Goal: Task Accomplishment & Management: Use online tool/utility

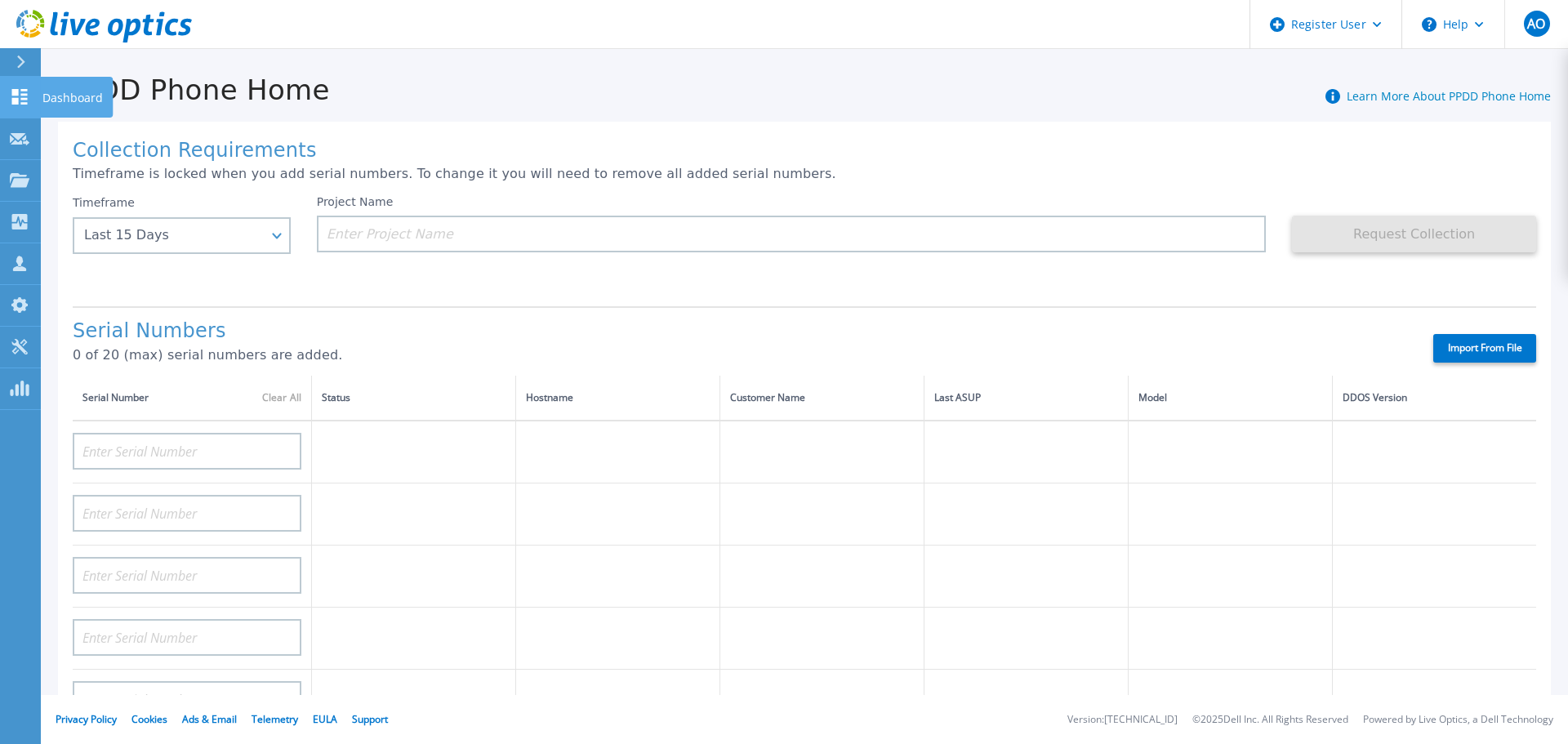
click at [33, 98] on link "Dashboard Dashboard" at bounding box center [20, 98] width 41 height 42
click at [12, 188] on link "Projects Projects" at bounding box center [20, 181] width 41 height 42
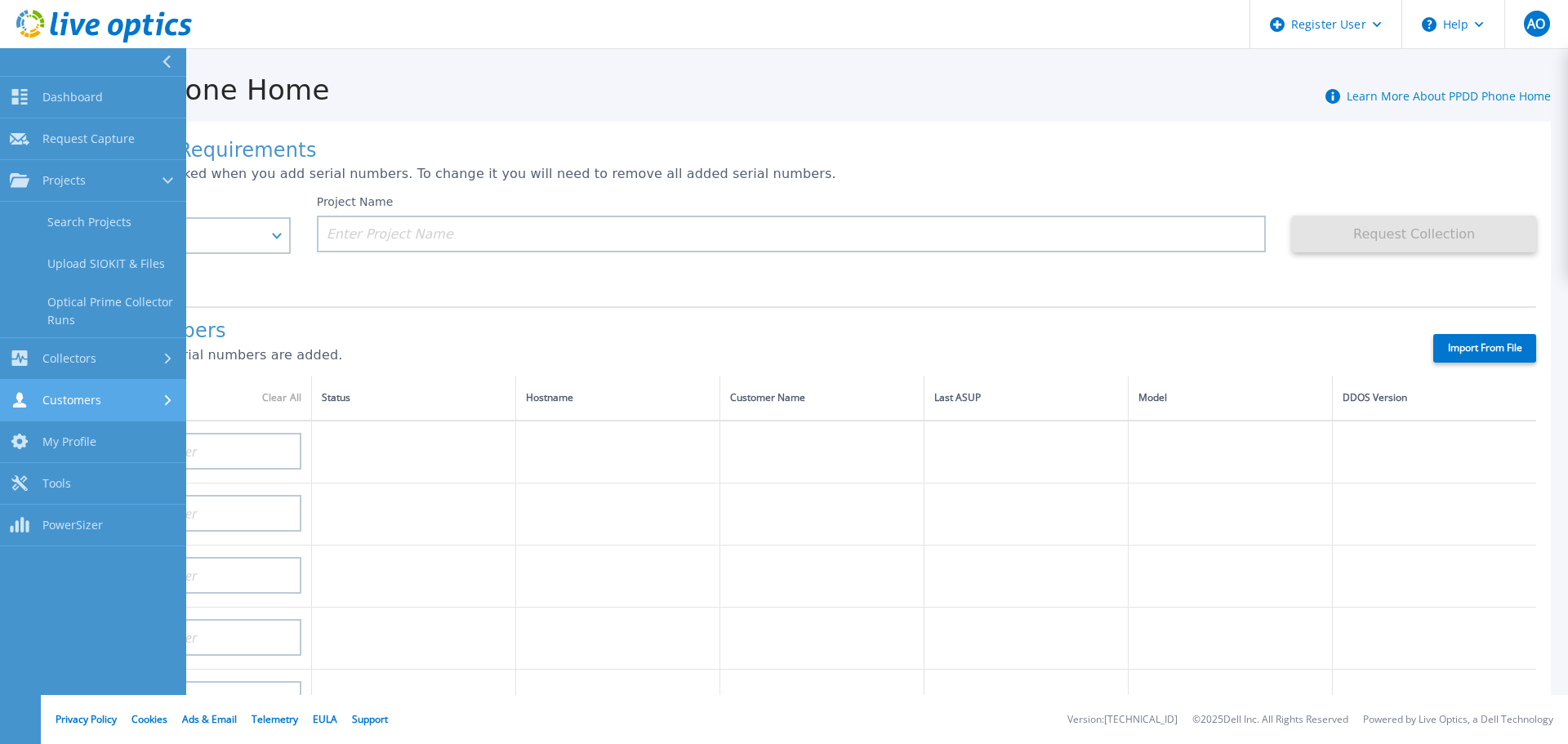
click at [83, 408] on link "Customers Customers" at bounding box center [93, 401] width 186 height 42
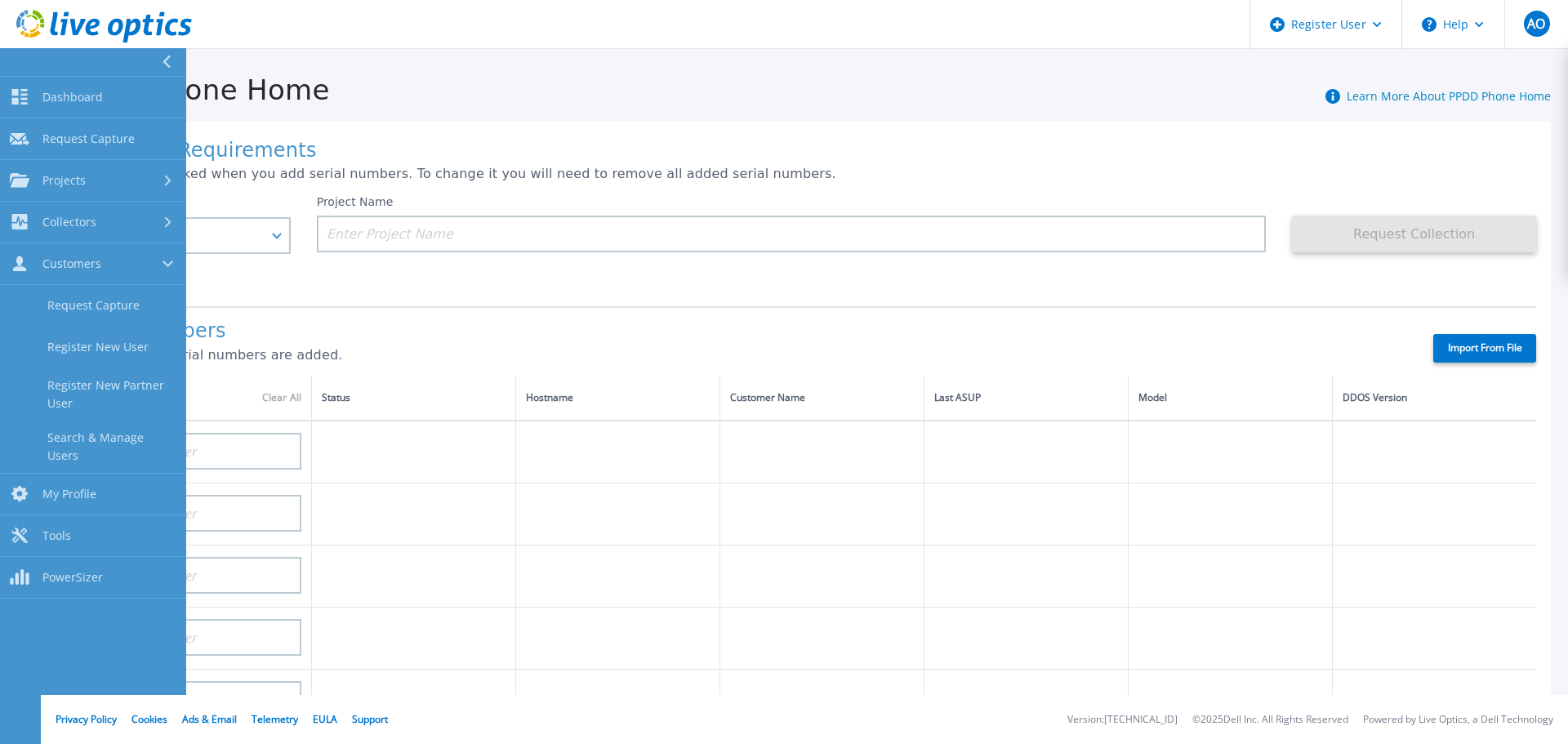
click at [32, 15] on icon at bounding box center [104, 26] width 176 height 33
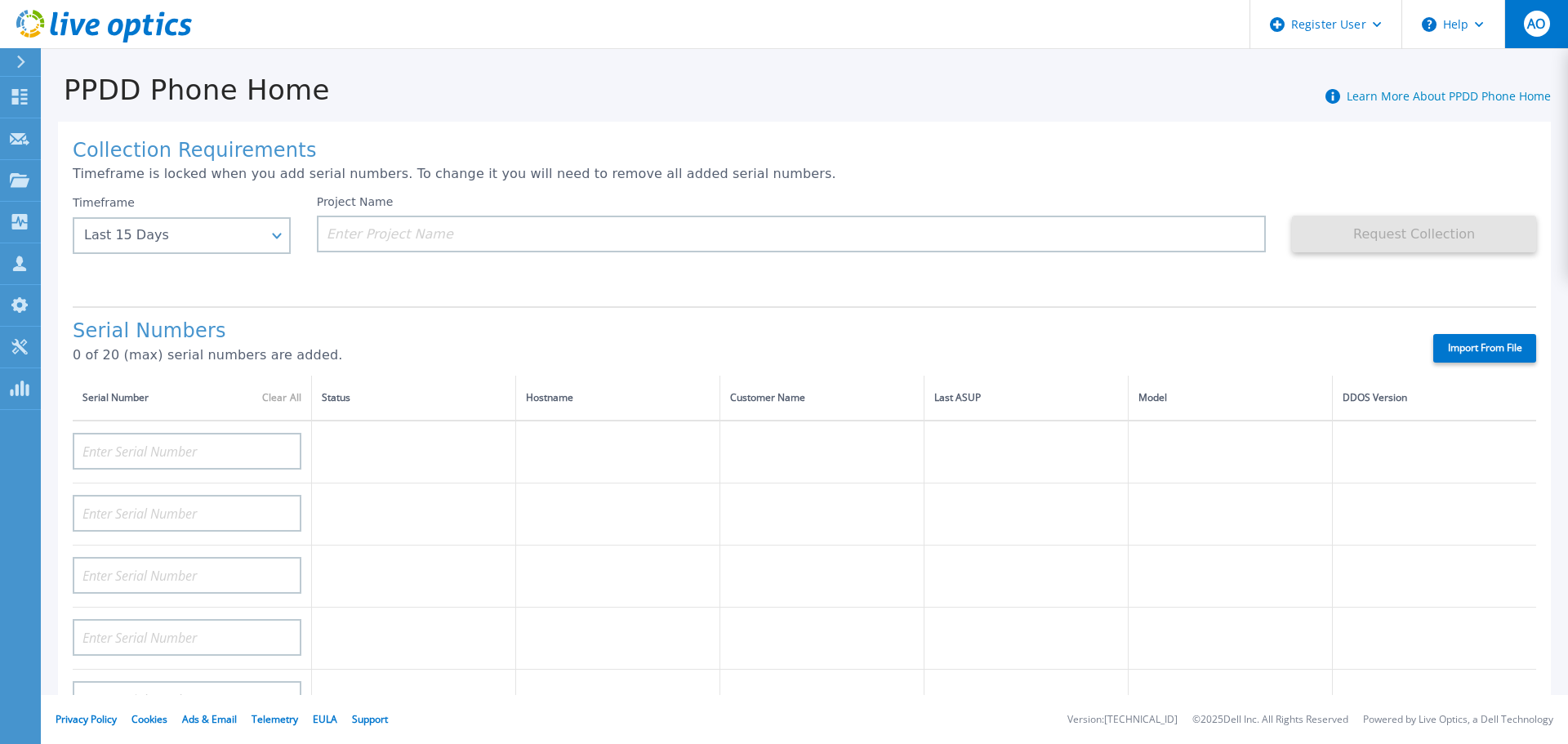
click at [1528, 25] on span "AO" at bounding box center [1535, 24] width 18 height 13
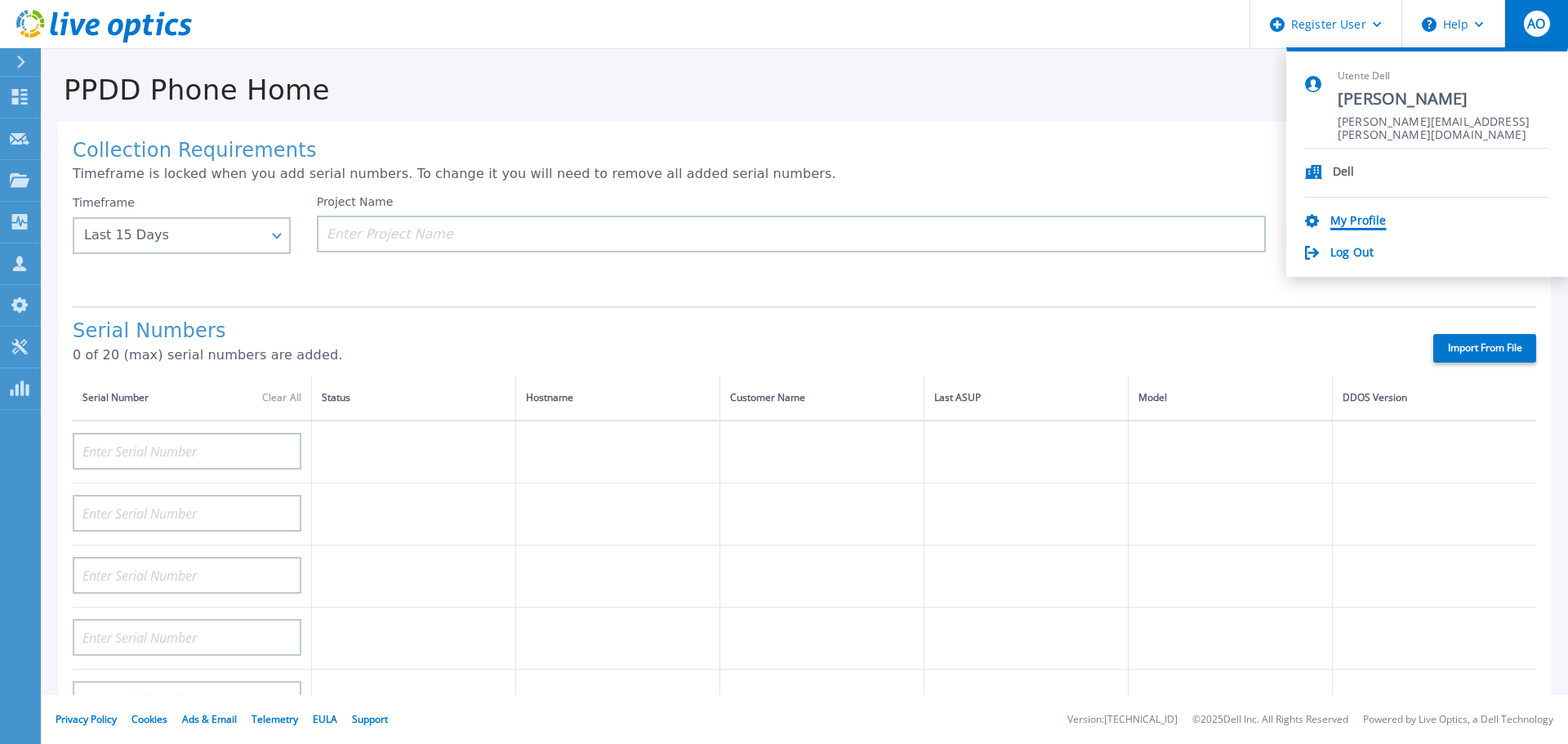
click at [1357, 214] on link "My Profile" at bounding box center [1358, 222] width 55 height 15
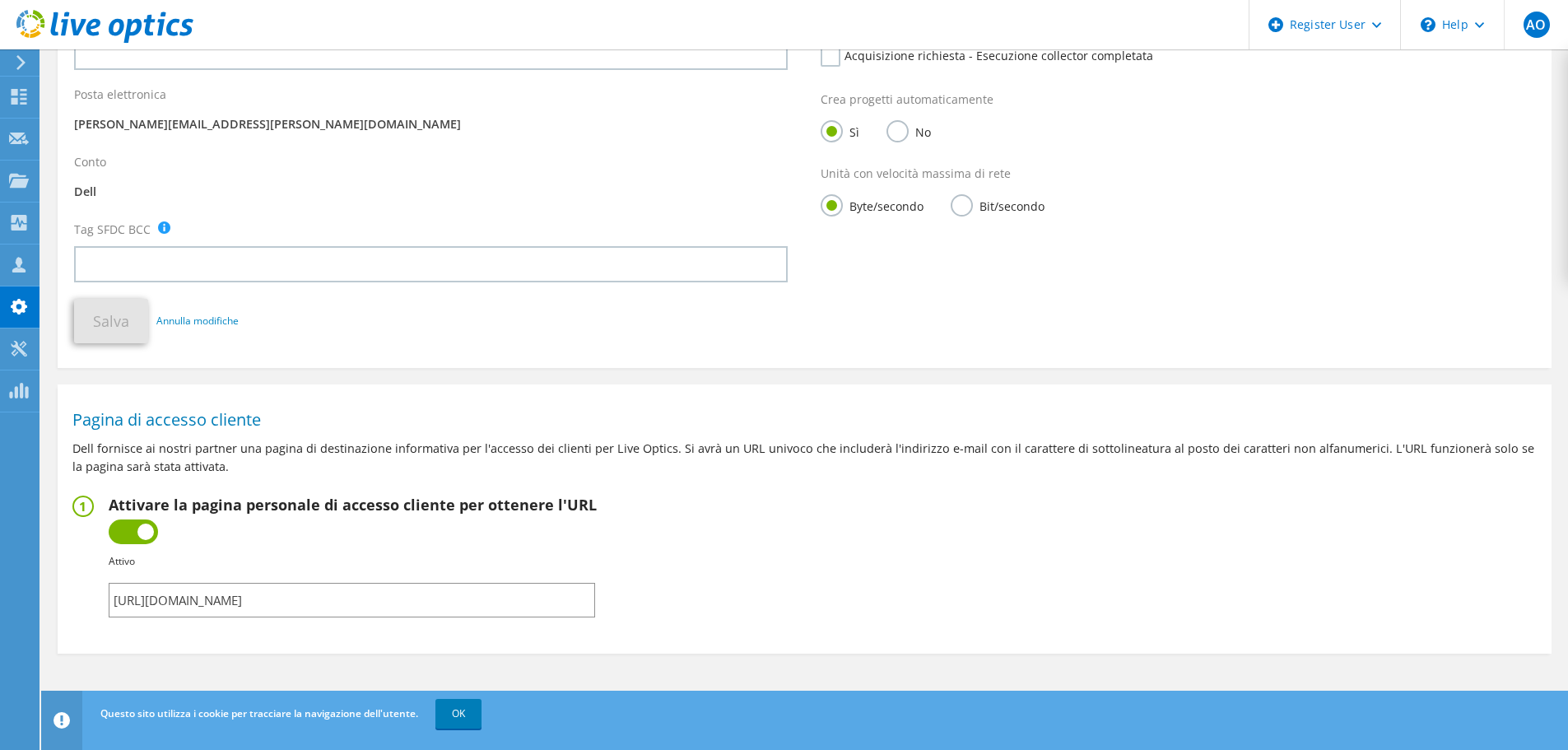
scroll to position [342, 0]
click at [354, 596] on input "https://app.liveoptics.com/signup/agostino_olivieri_dell_com" at bounding box center [352, 598] width 487 height 35
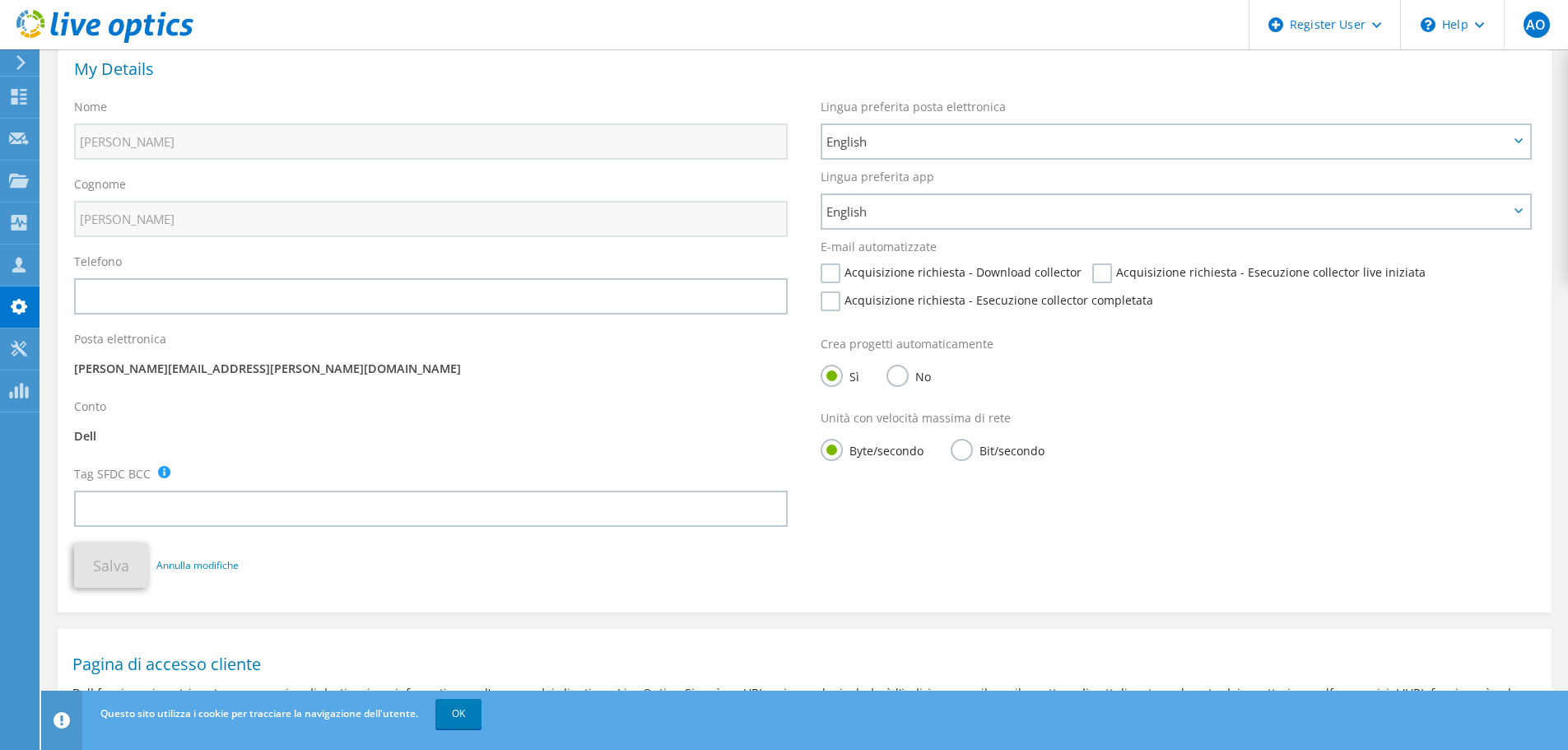
scroll to position [0, 0]
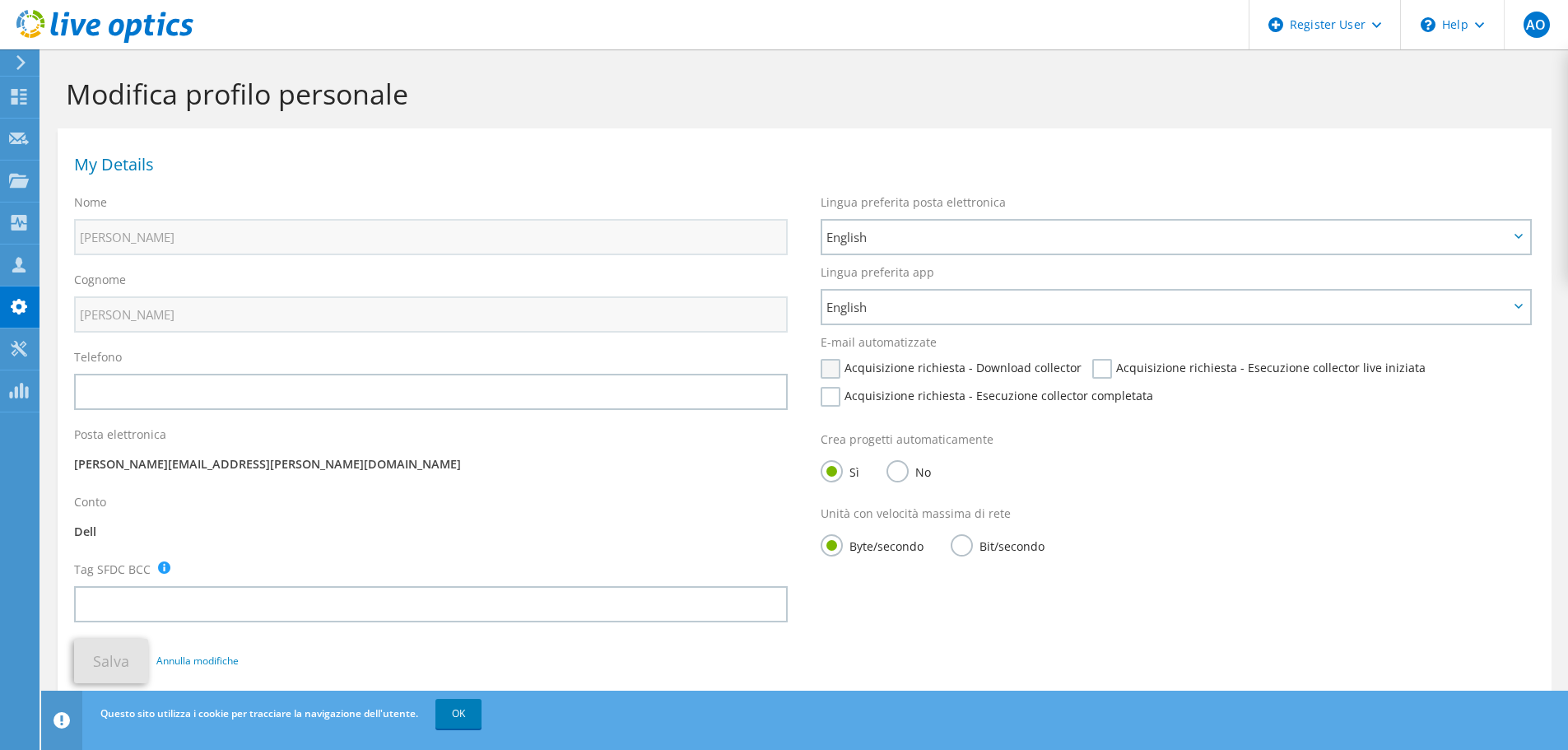
click at [835, 370] on label "Acquisizione richiesta - Download collector" at bounding box center [951, 368] width 261 height 19
click at [0, 0] on input "Acquisizione richiesta - Download collector" at bounding box center [0, 0] width 0 height 0
click at [832, 370] on label "Acquisizione richiesta - Download collector" at bounding box center [951, 368] width 261 height 19
click at [0, 0] on input "Acquisizione richiesta - Download collector" at bounding box center [0, 0] width 0 height 0
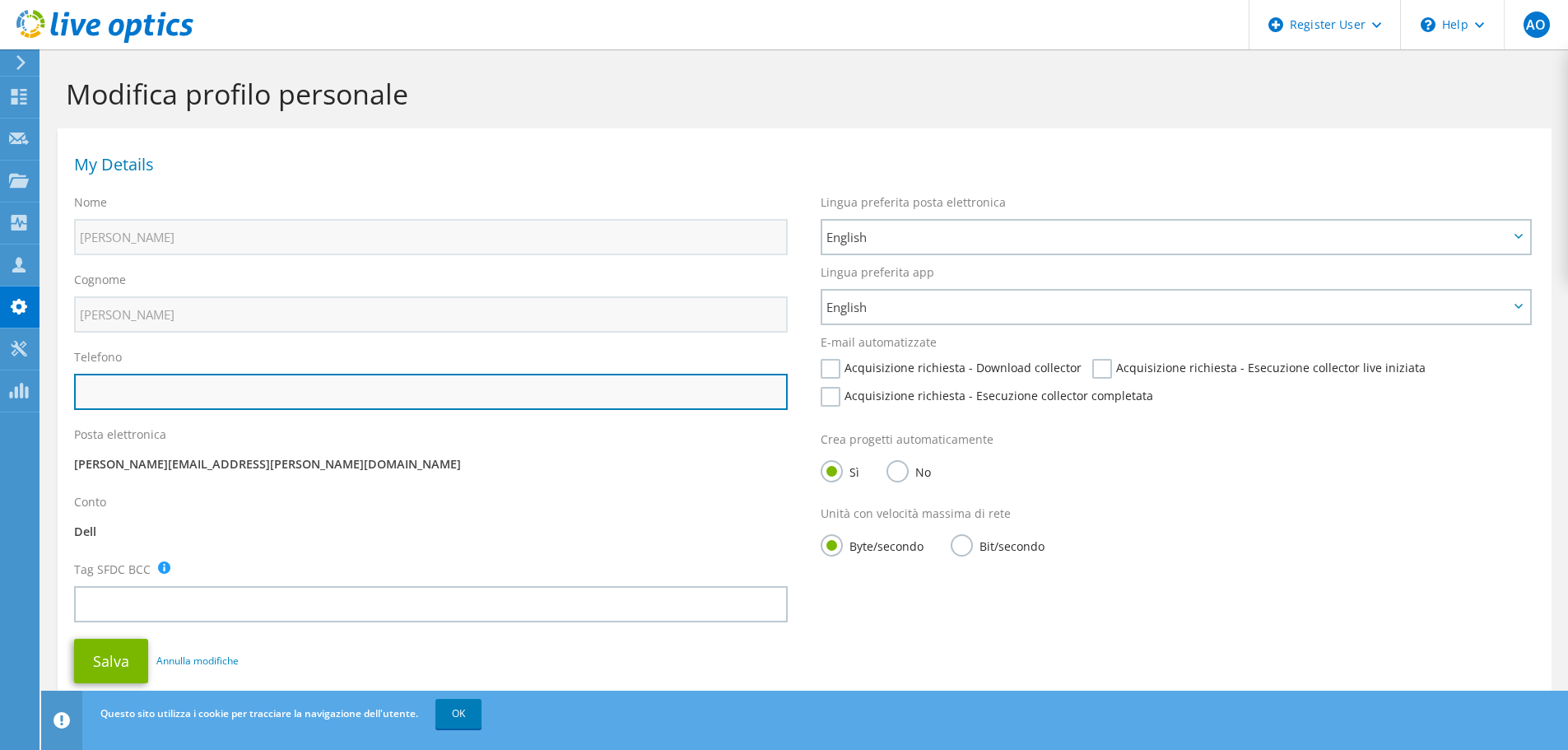
click at [119, 391] on input "text" at bounding box center [431, 392] width 714 height 37
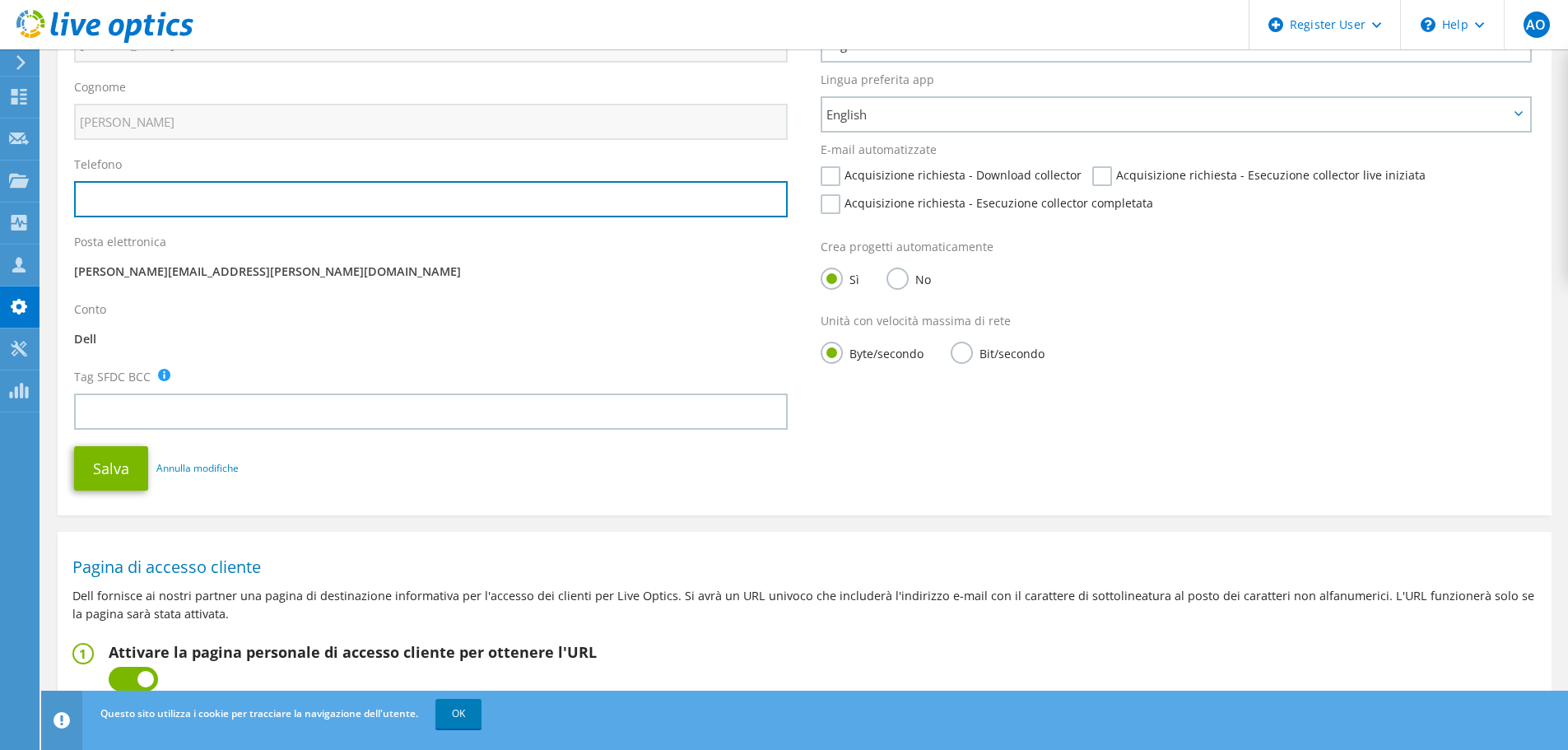
scroll to position [165, 0]
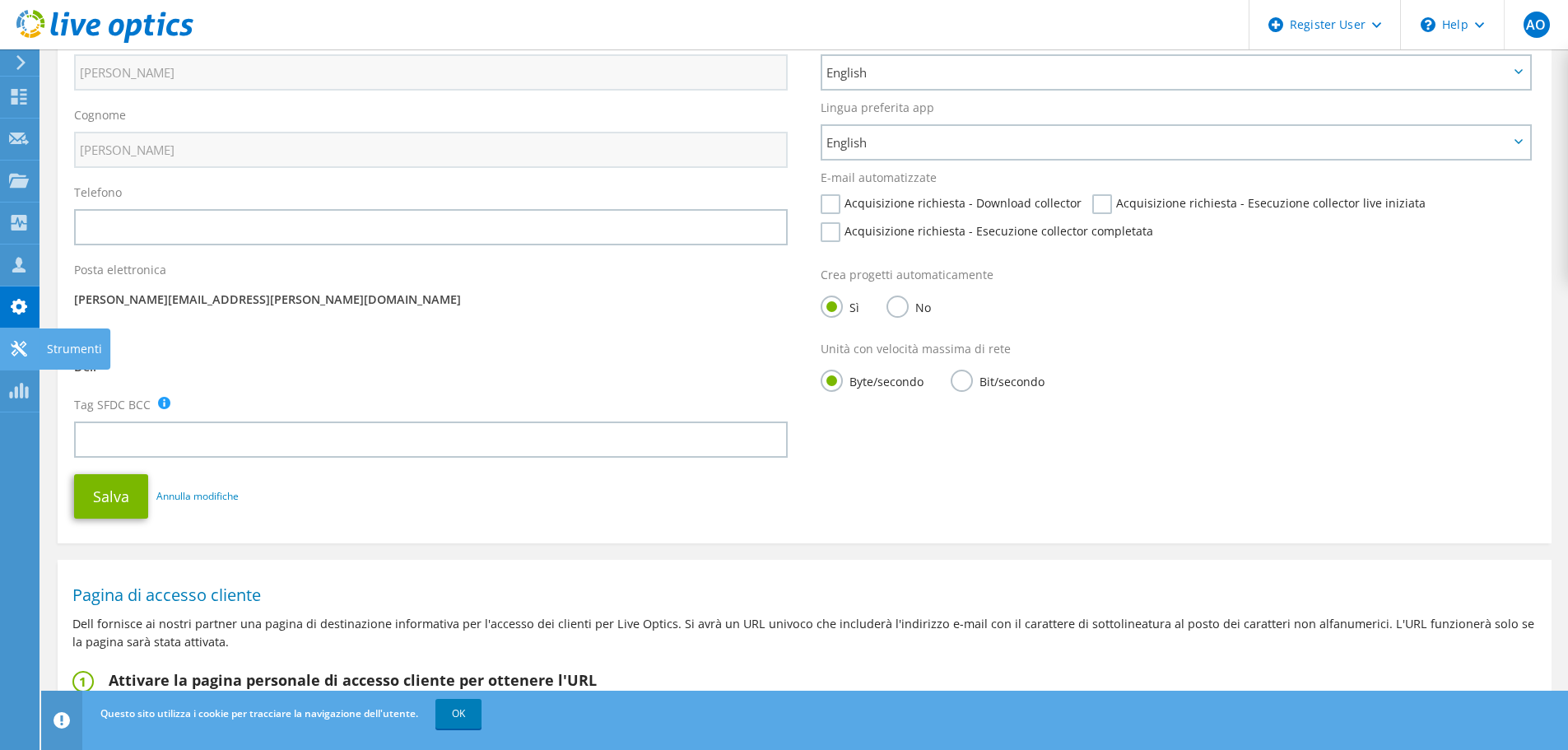
click at [17, 359] on div at bounding box center [18, 350] width 19 height 18
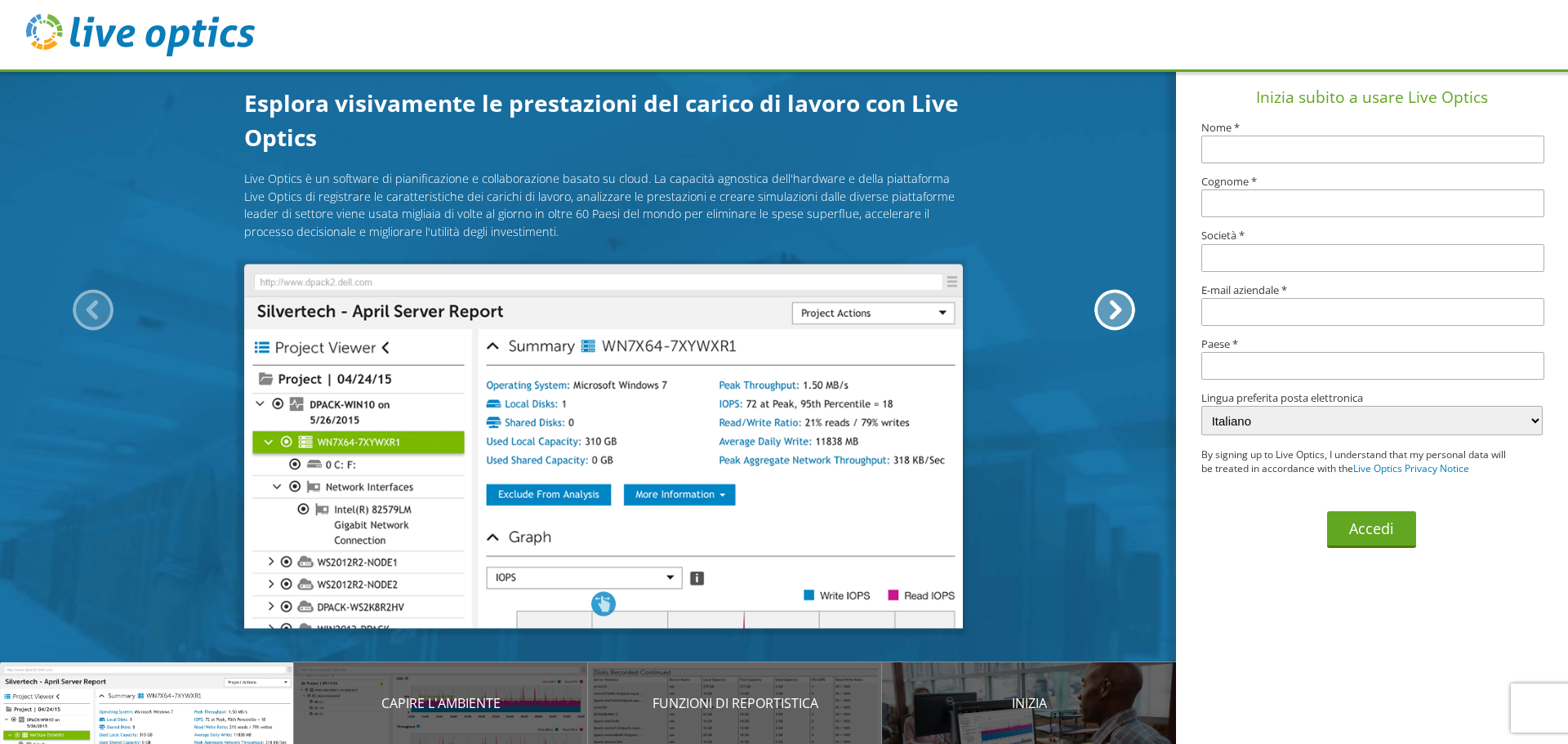
click at [1304, 145] on input "text" at bounding box center [1372, 149] width 343 height 28
type input "a"
type input "AGOSTINO"
type input "OLIVIERI"
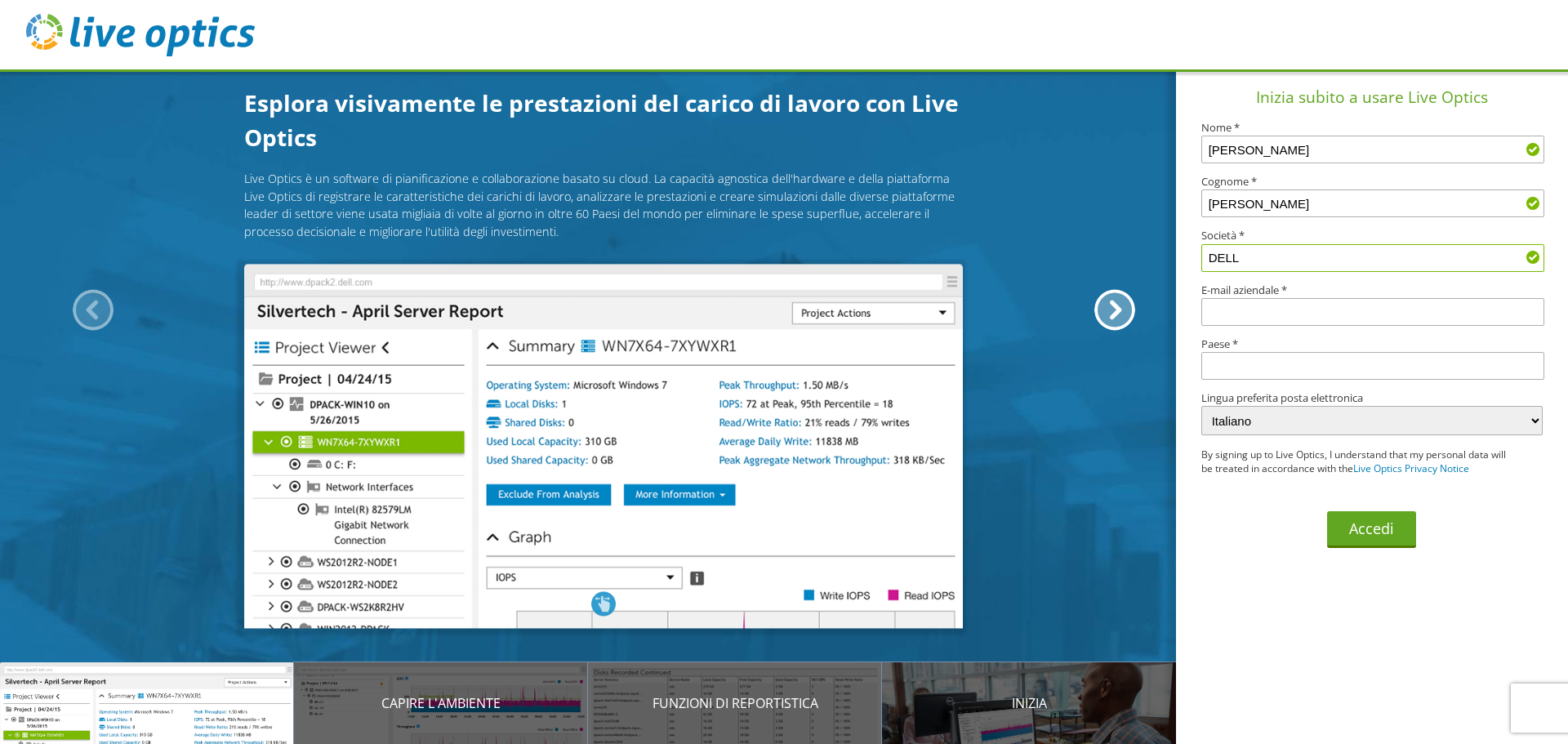
type input "DELL"
type input "agostino.olivieri@dell.com"
click at [1253, 370] on input "text" at bounding box center [1372, 365] width 343 height 28
type input "Italia"
click at [1310, 415] on select "English Deutsch Español Français Italiano Polski Português Русский 한국어 中文 日本語" at bounding box center [1371, 420] width 341 height 30
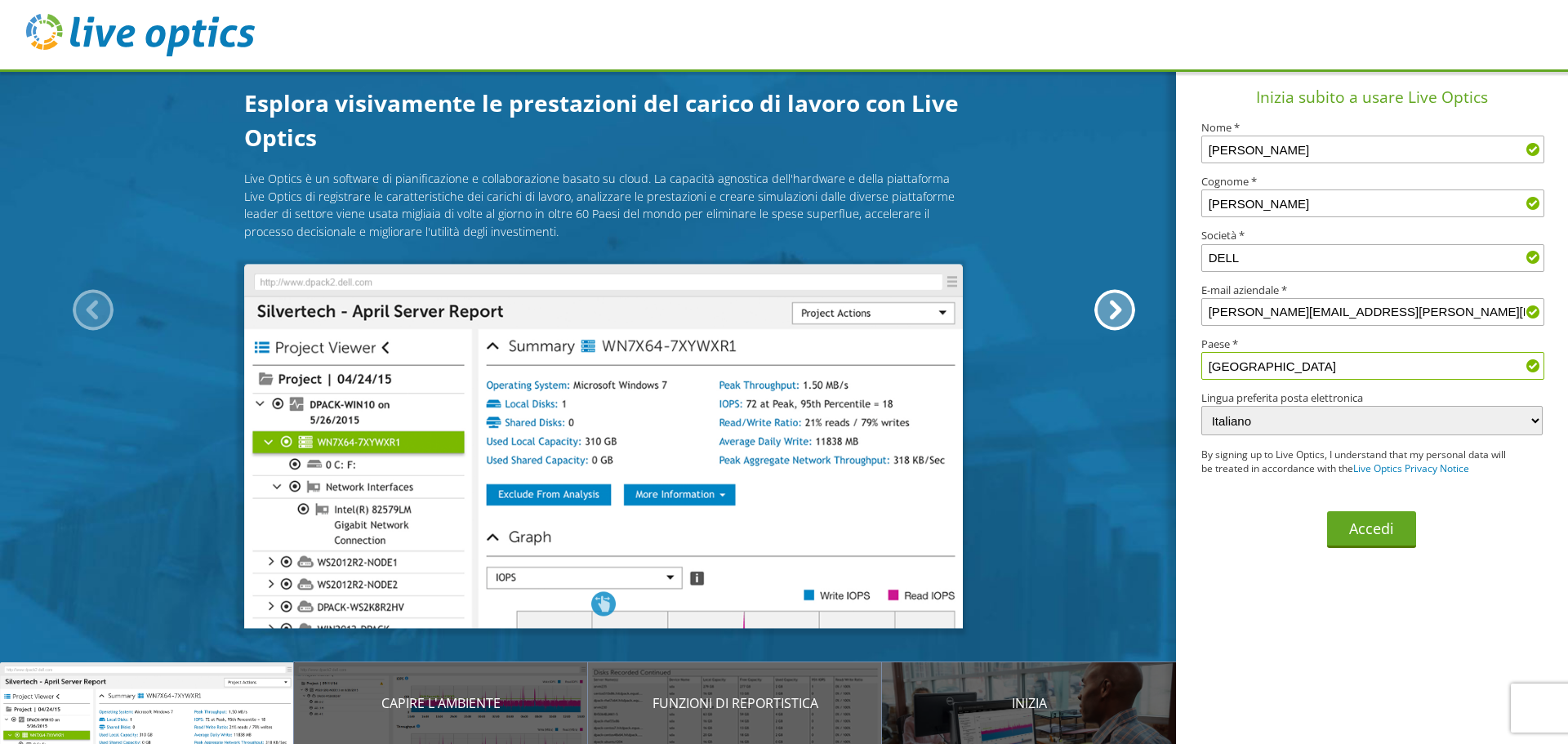
click at [1201, 405] on select "English Deutsch Español Français Italiano Polski Português Русский 한국어 中文 日本語" at bounding box center [1371, 420] width 341 height 30
click at [1383, 527] on button "Accedi" at bounding box center [1371, 530] width 89 height 36
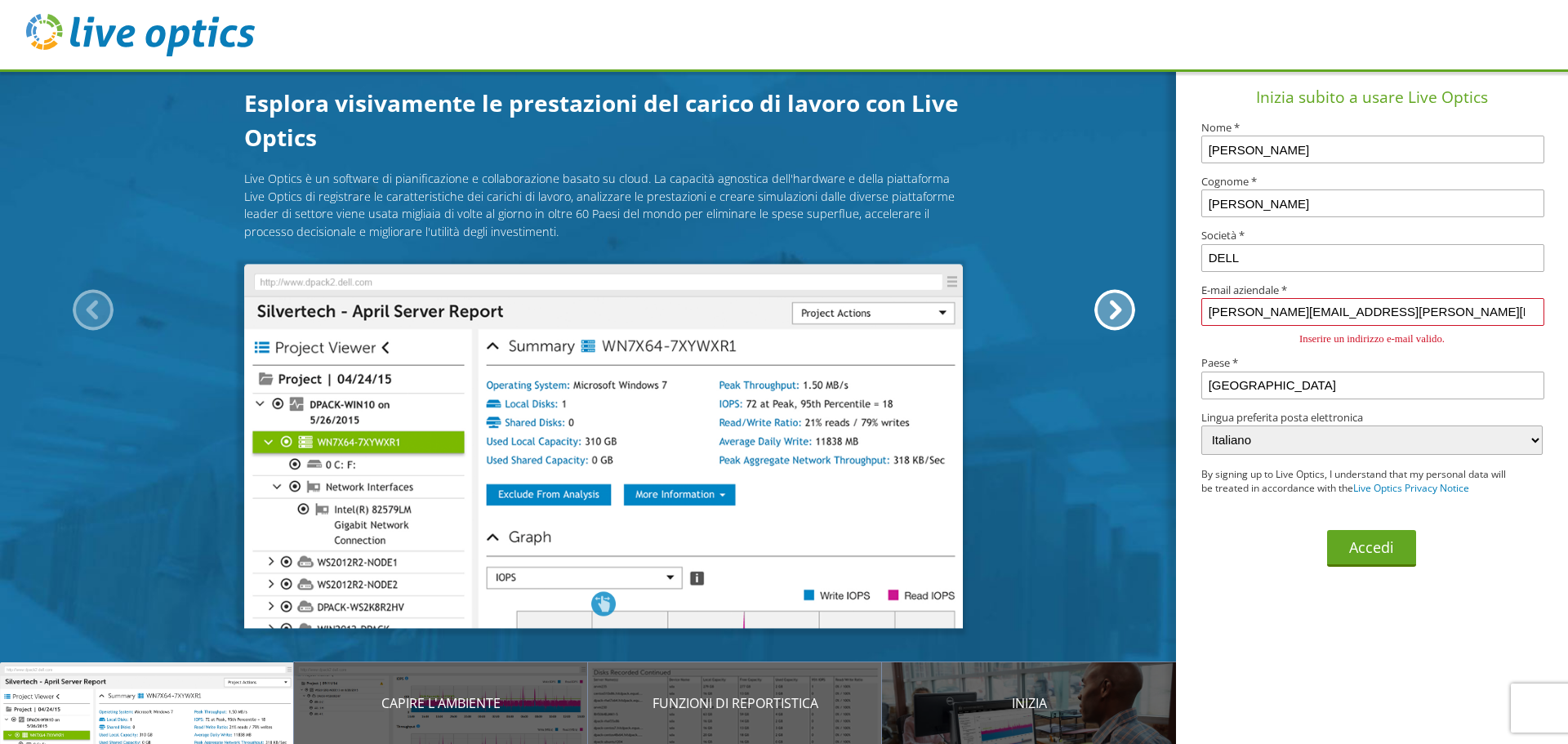
click at [1378, 308] on input "[PERSON_NAME][EMAIL_ADDRESS][PERSON_NAME][DOMAIN_NAME]" at bounding box center [1372, 312] width 343 height 28
click at [1397, 313] on input "agostino.olivieri@dell.com" at bounding box center [1372, 312] width 343 height 28
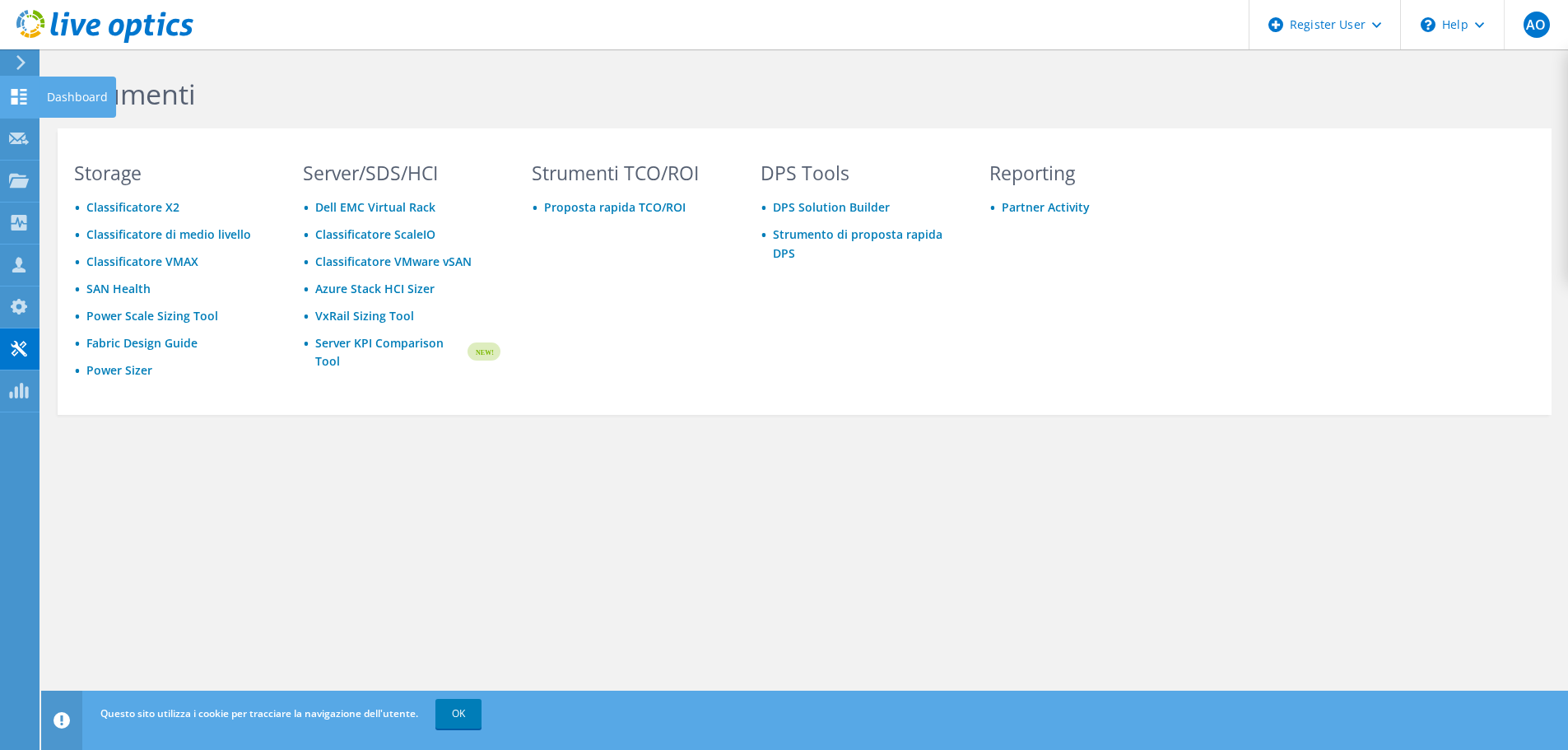
click at [20, 97] on icon at bounding box center [18, 96] width 19 height 15
click at [61, 177] on div "Progetti" at bounding box center [77, 181] width 78 height 41
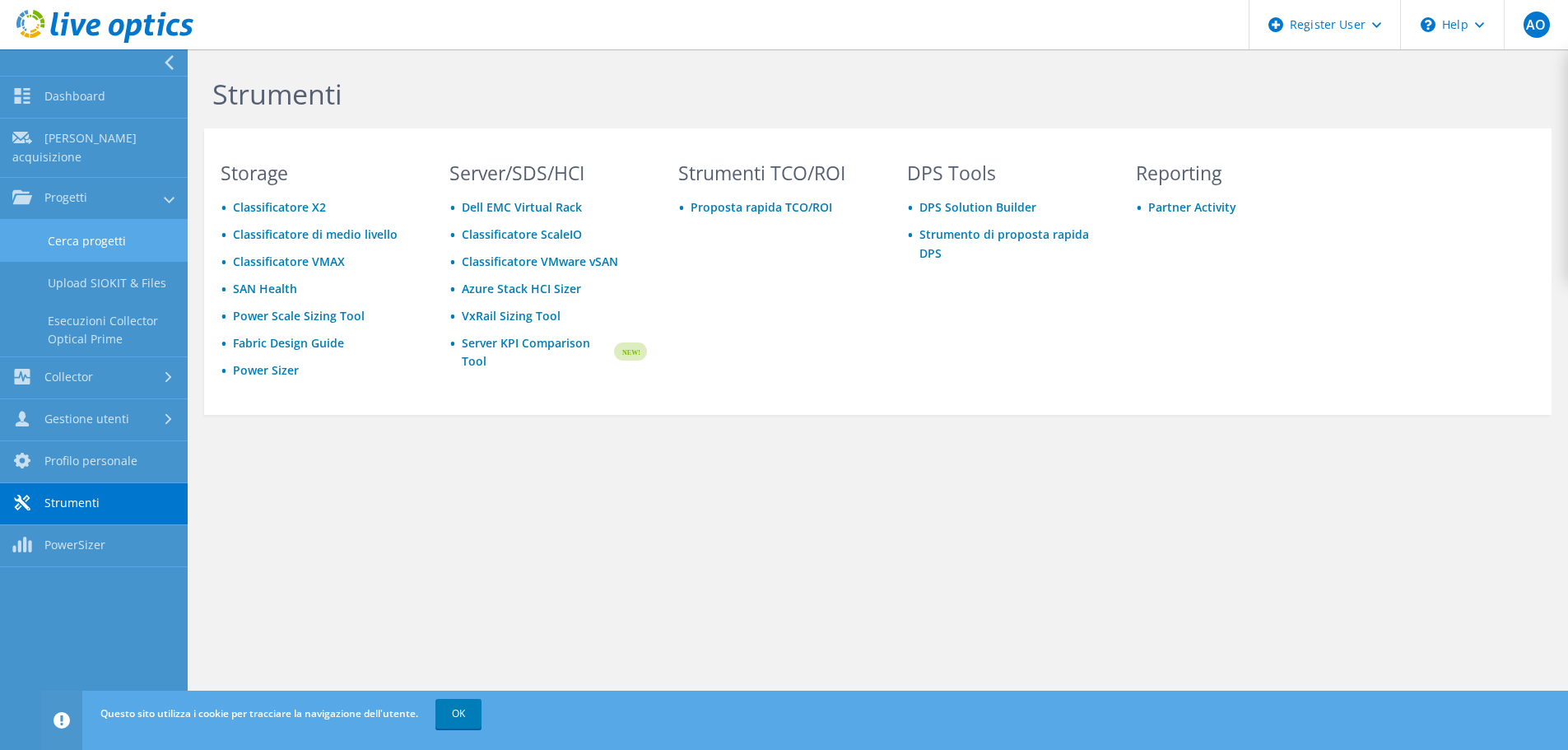
click at [104, 220] on link "Cerca progetti" at bounding box center [93, 241] width 188 height 42
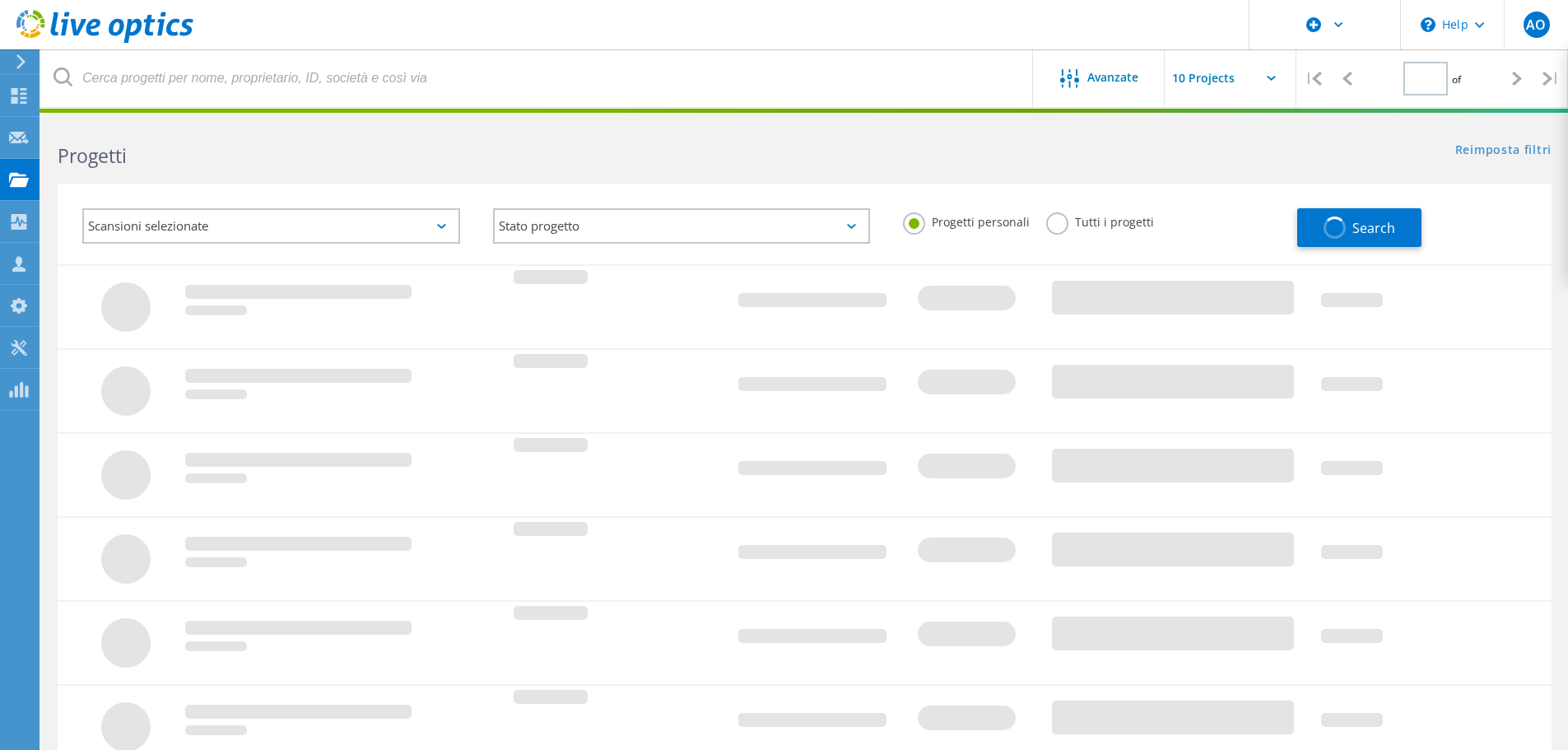
type input "1"
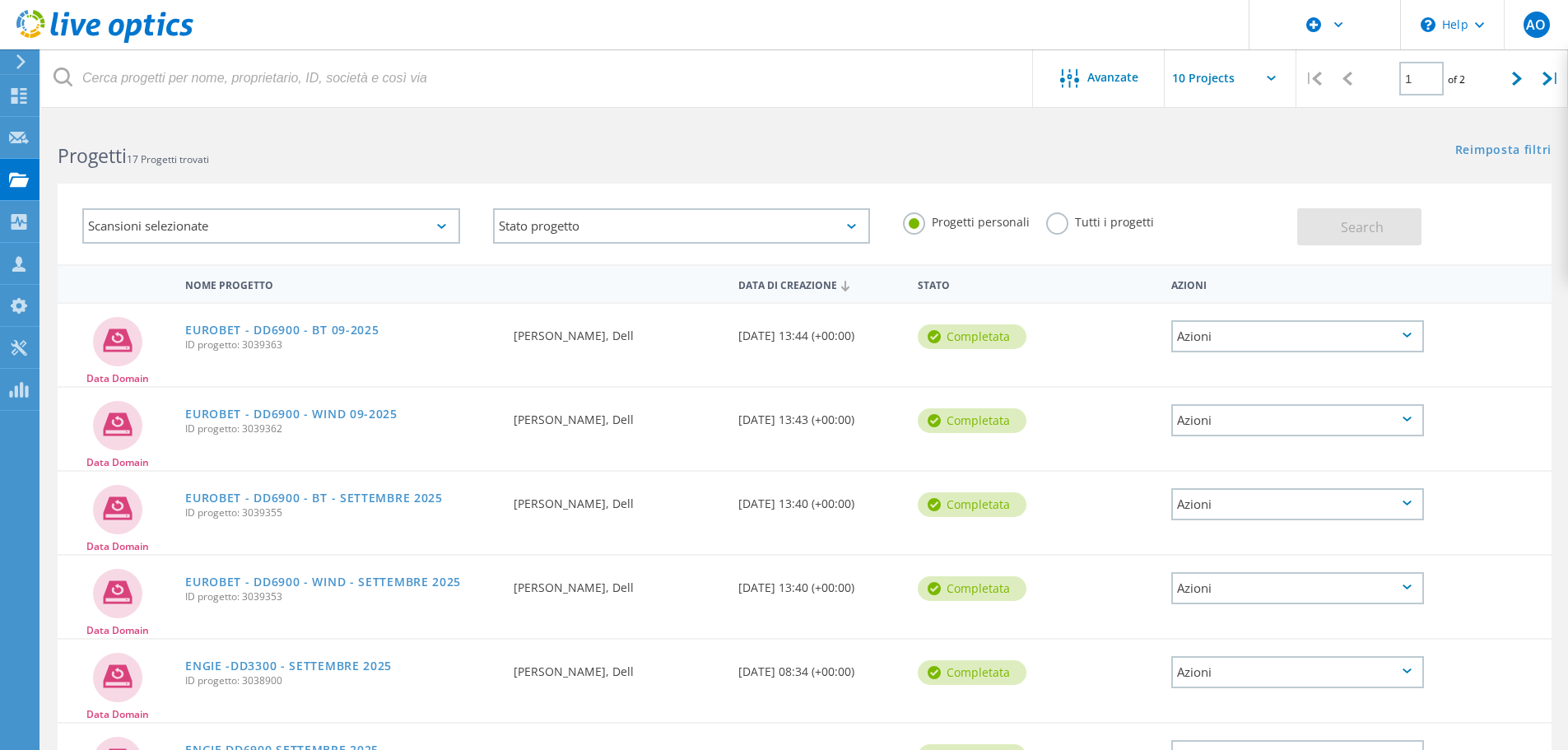
click at [1066, 220] on label "Tutti i progetti" at bounding box center [1101, 220] width 108 height 15
click at [0, 0] on input "Tutti i progetti" at bounding box center [0, 0] width 0 height 0
click at [1369, 215] on button "Search" at bounding box center [1359, 227] width 124 height 37
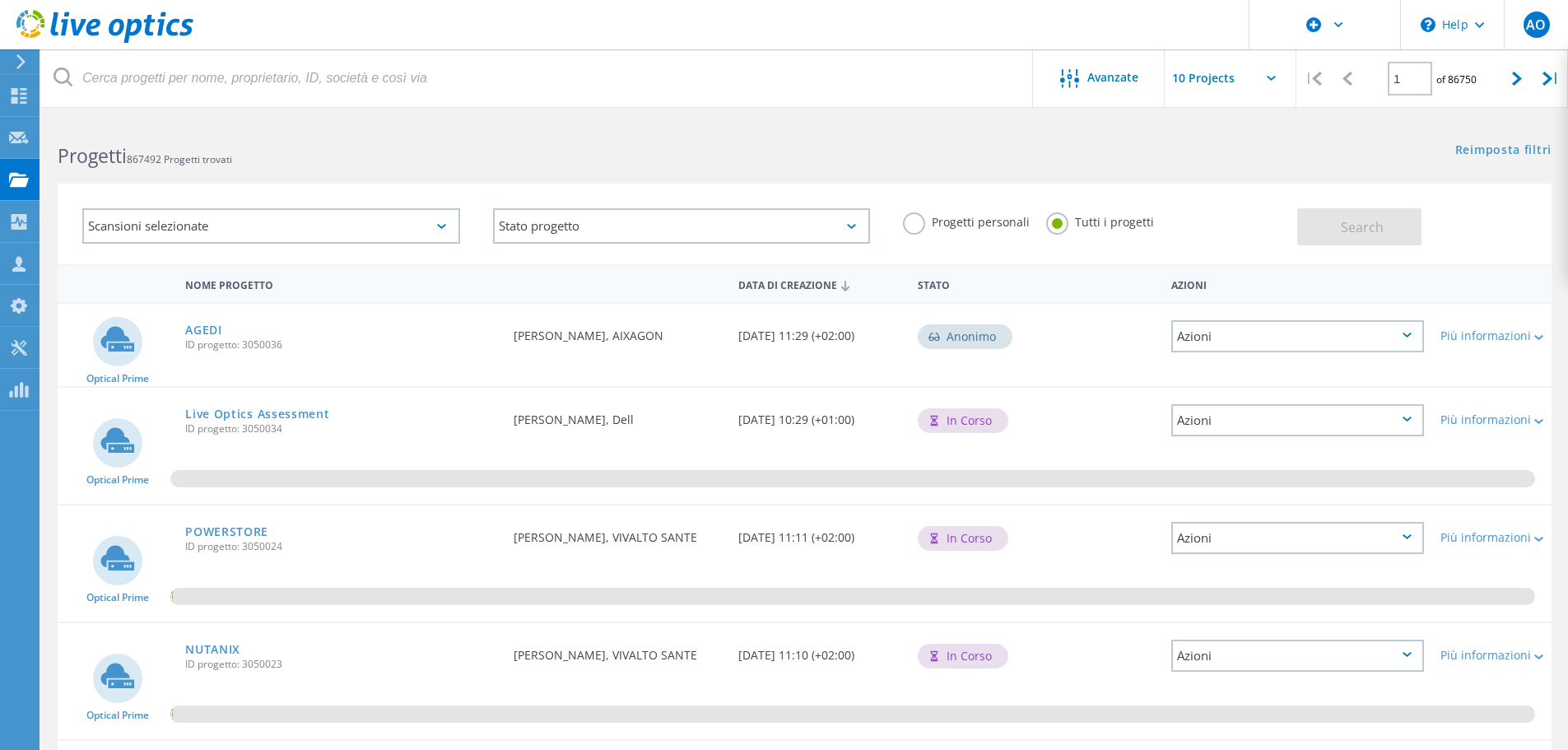
click at [335, 217] on div "Scansioni selezionate" at bounding box center [271, 226] width 378 height 36
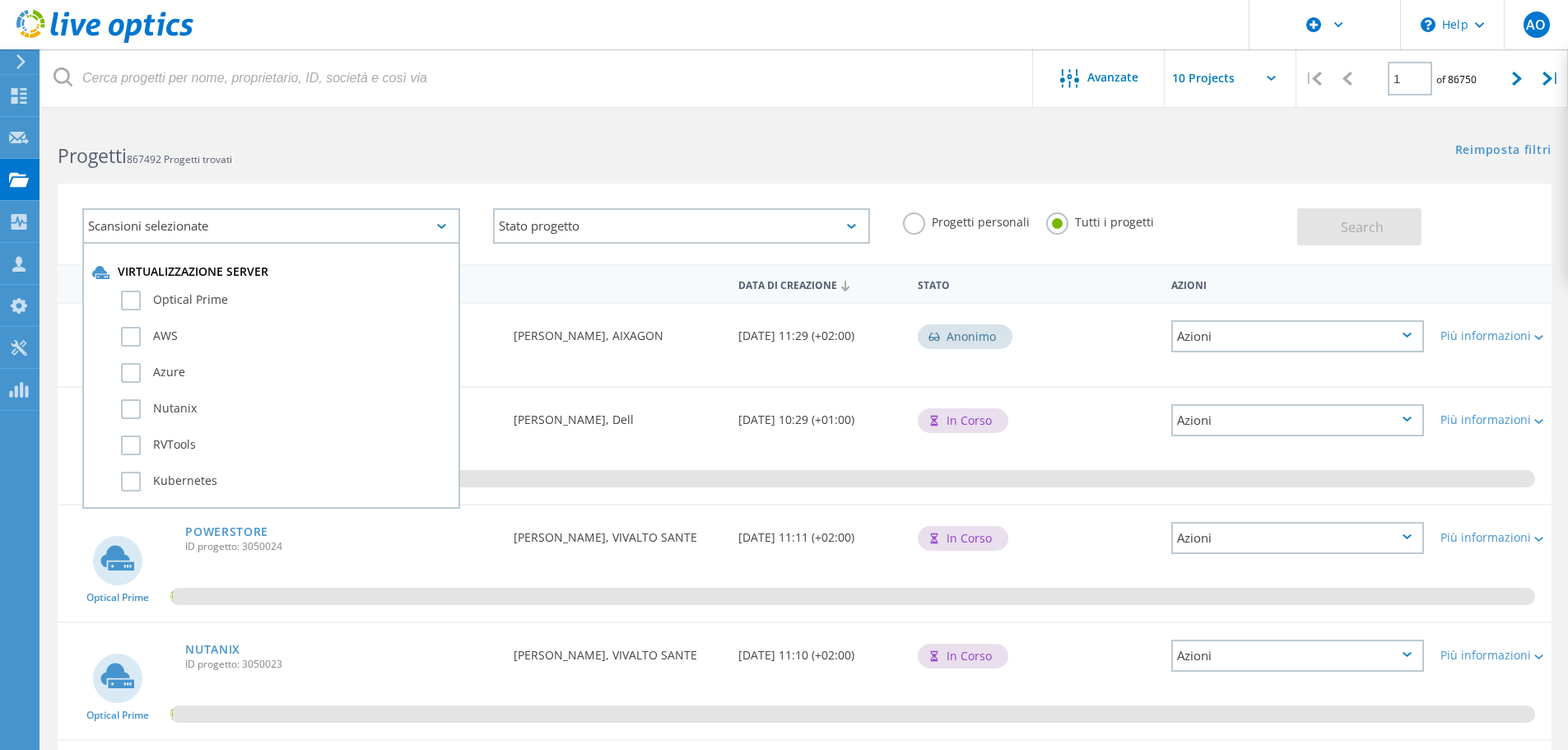
click at [368, 171] on div "Scansioni selezionate Virtualizzazione server Optical Prime AWS Azure Nutanix R…" at bounding box center [805, 213] width 1527 height 101
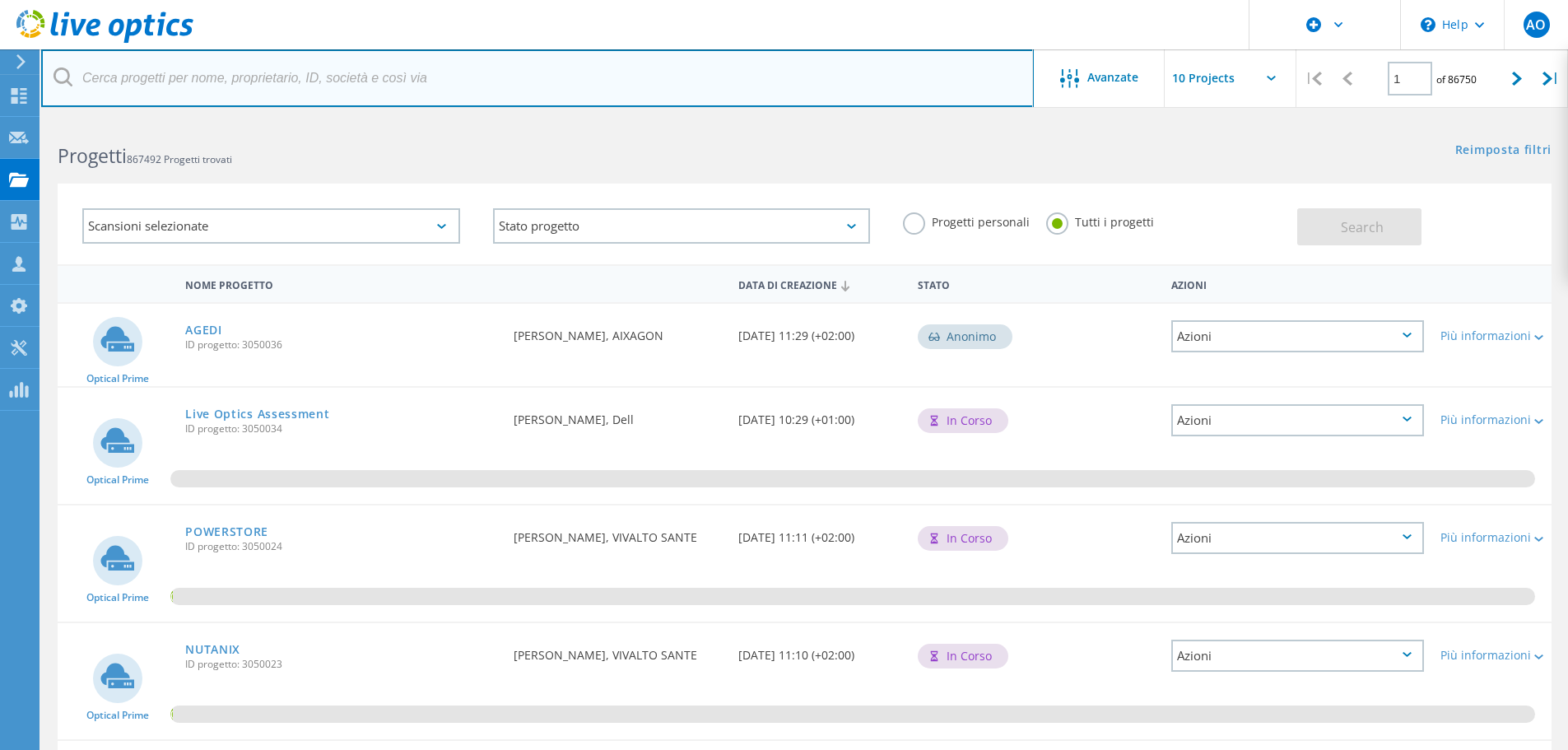
click at [340, 78] on input "text" at bounding box center [538, 78] width 993 height 58
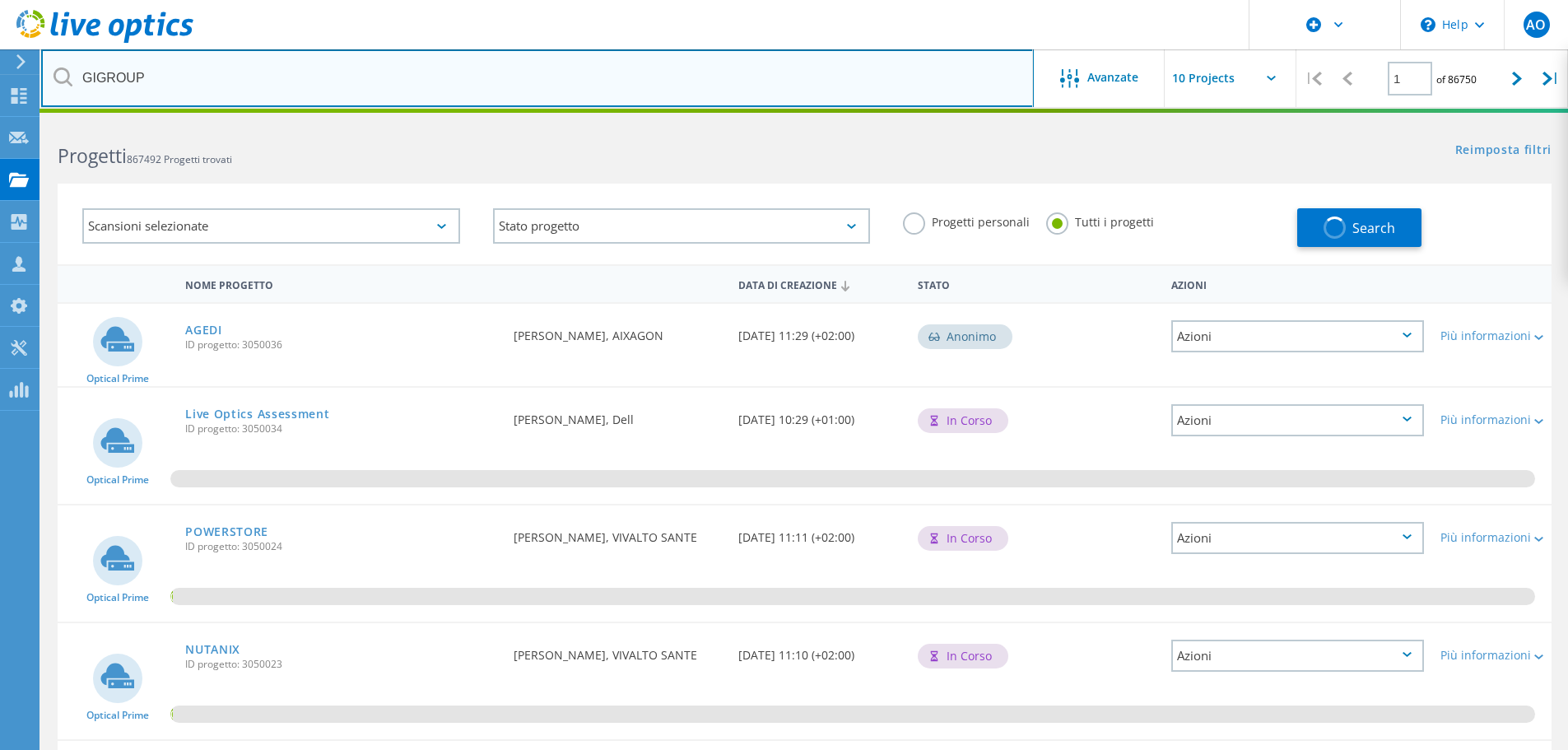
click at [335, 87] on input "GIGROUP" at bounding box center [538, 78] width 993 height 58
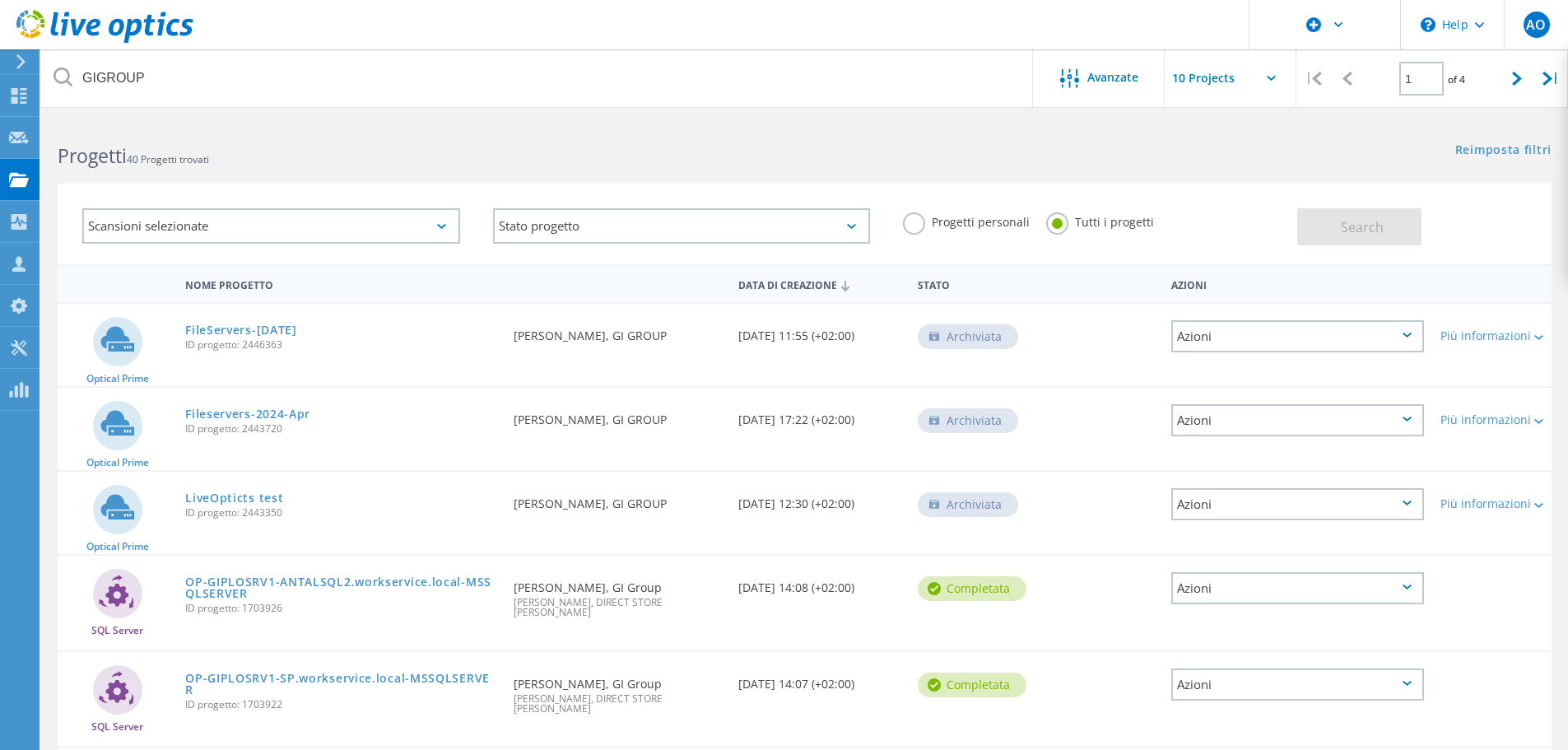
click at [578, 511] on div "Richiesta da Emanuele Vecchio, GI GROUP" at bounding box center [617, 498] width 224 height 54
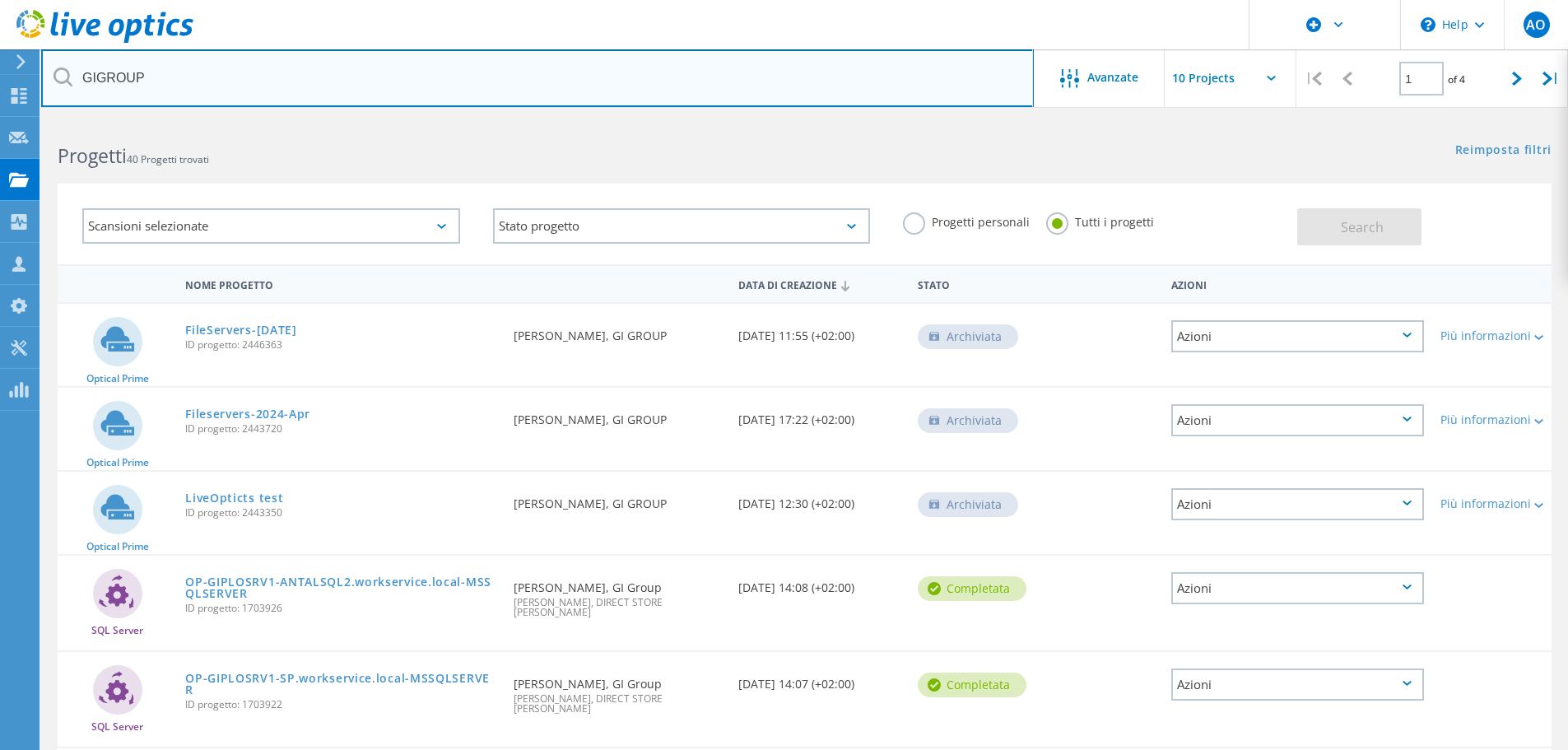
click at [95, 76] on input "GIGROUP" at bounding box center [538, 78] width 993 height 58
type input "GI GROUP"
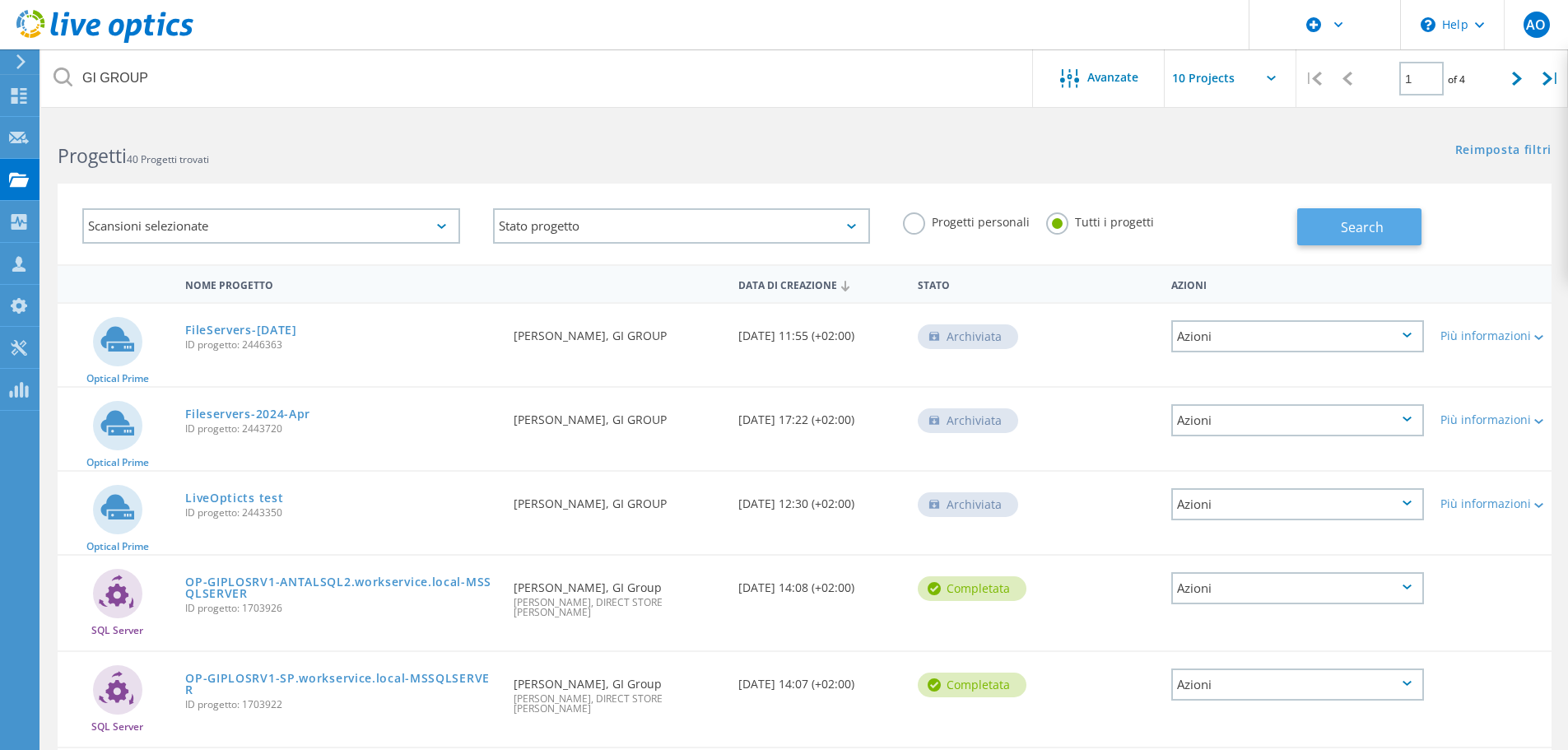
click at [1365, 241] on button "Search" at bounding box center [1359, 227] width 124 height 37
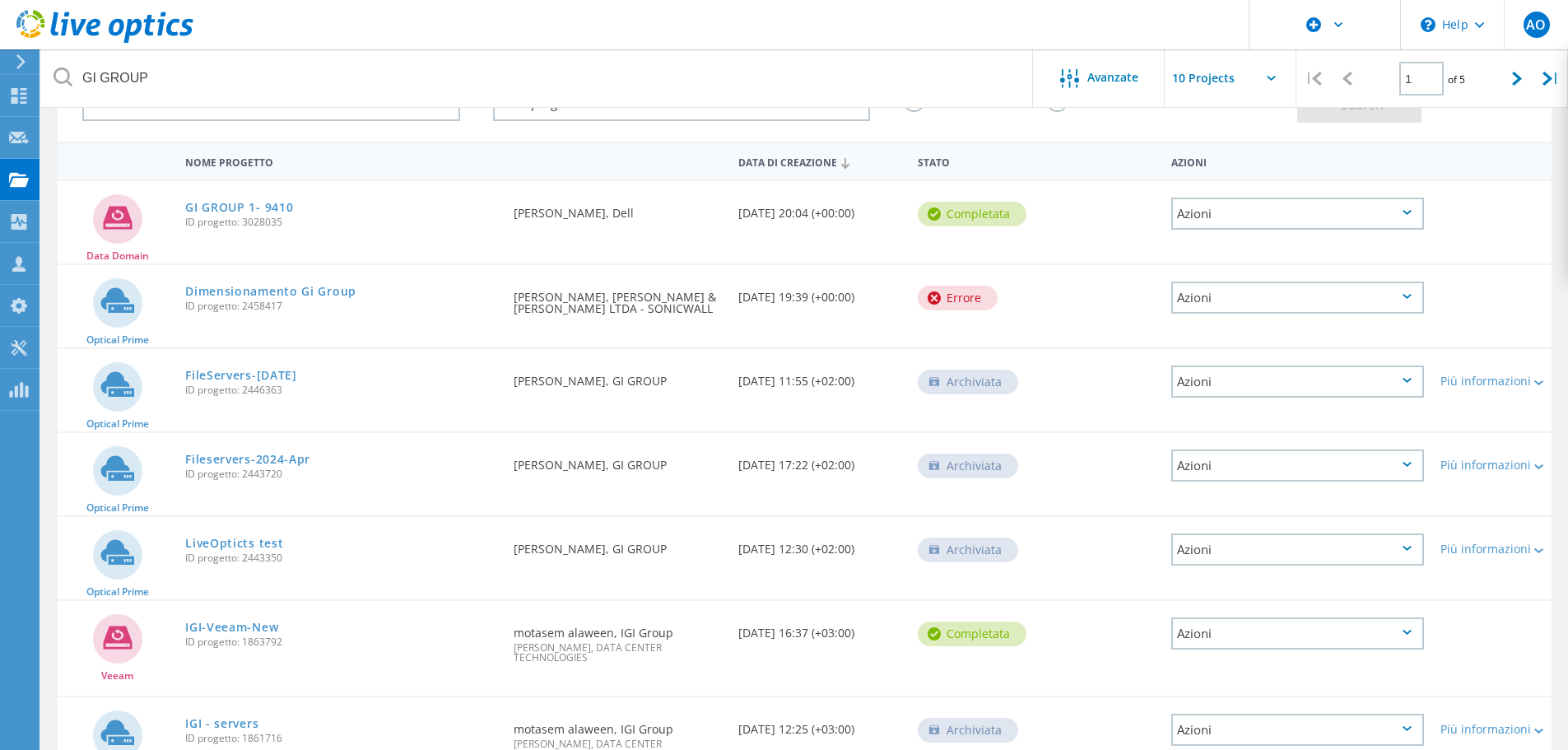
scroll to position [98, 0]
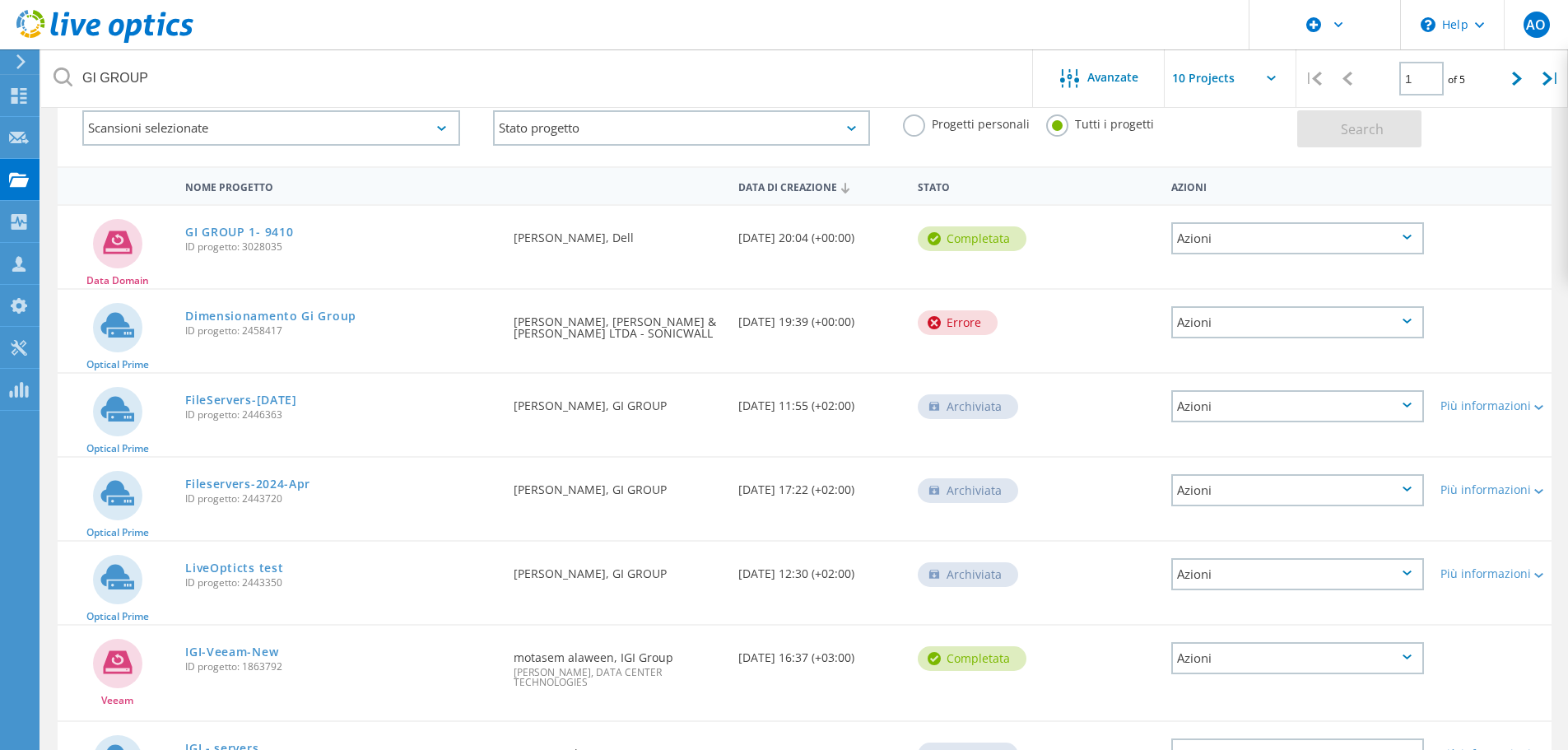
click at [1391, 237] on div "Azioni" at bounding box center [1297, 238] width 252 height 32
click at [229, 231] on link "GI GROUP 1- 9410" at bounding box center [239, 232] width 108 height 12
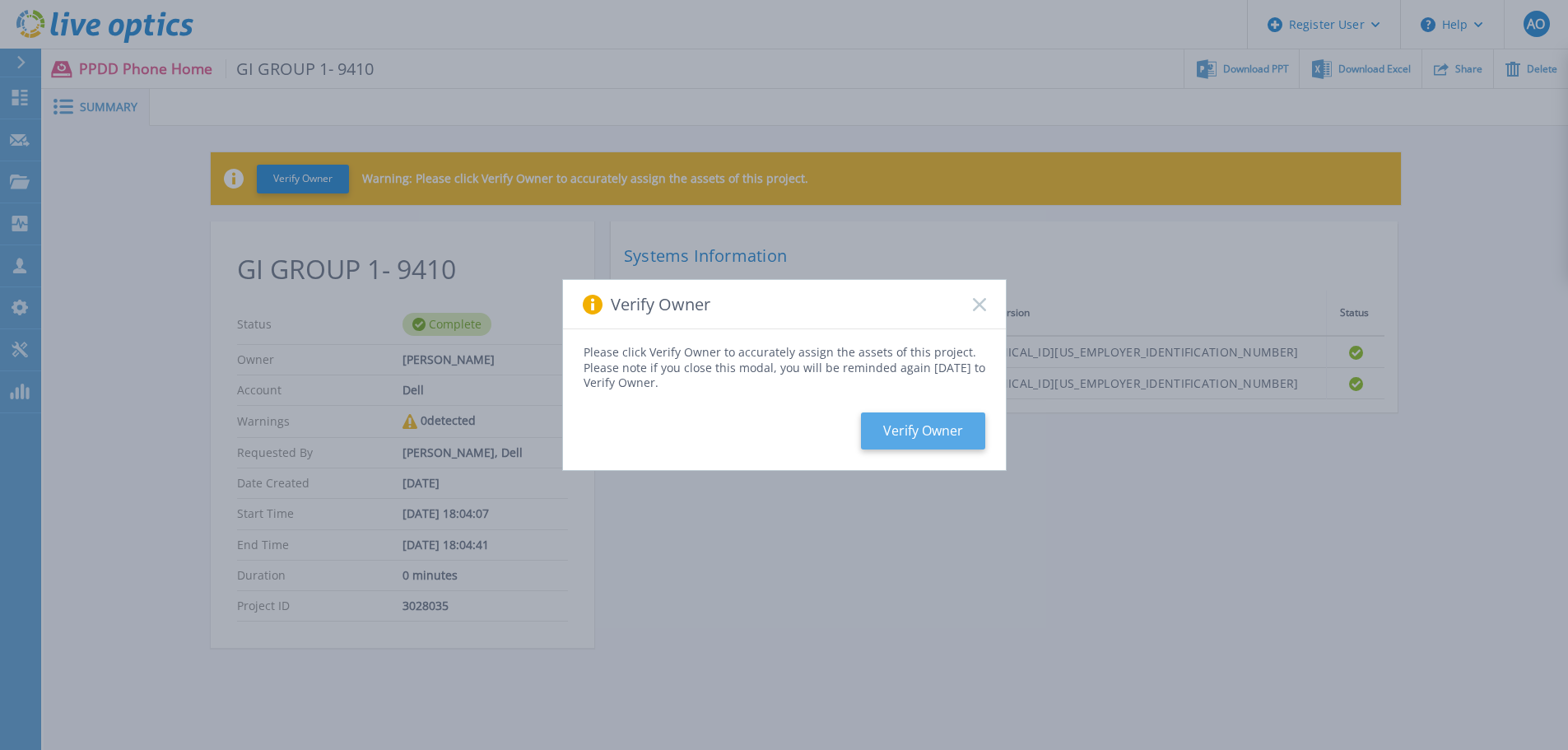
click at [917, 420] on button "Verify Owner" at bounding box center [922, 431] width 124 height 37
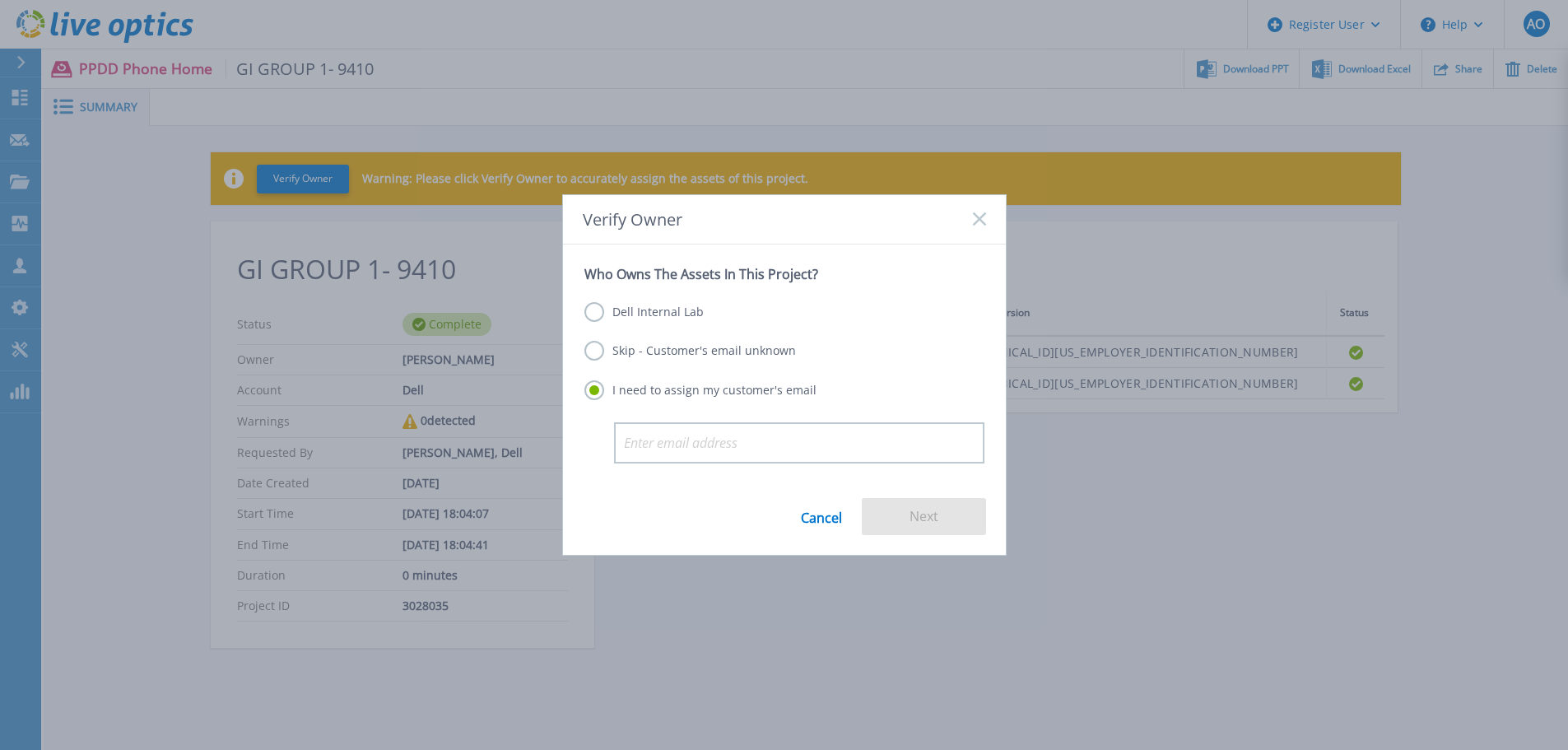
click at [585, 345] on label "Skip - Customer's email unknown" at bounding box center [690, 351] width 212 height 19
click at [0, 0] on input "Skip - Customer's email unknown" at bounding box center [0, 0] width 0 height 0
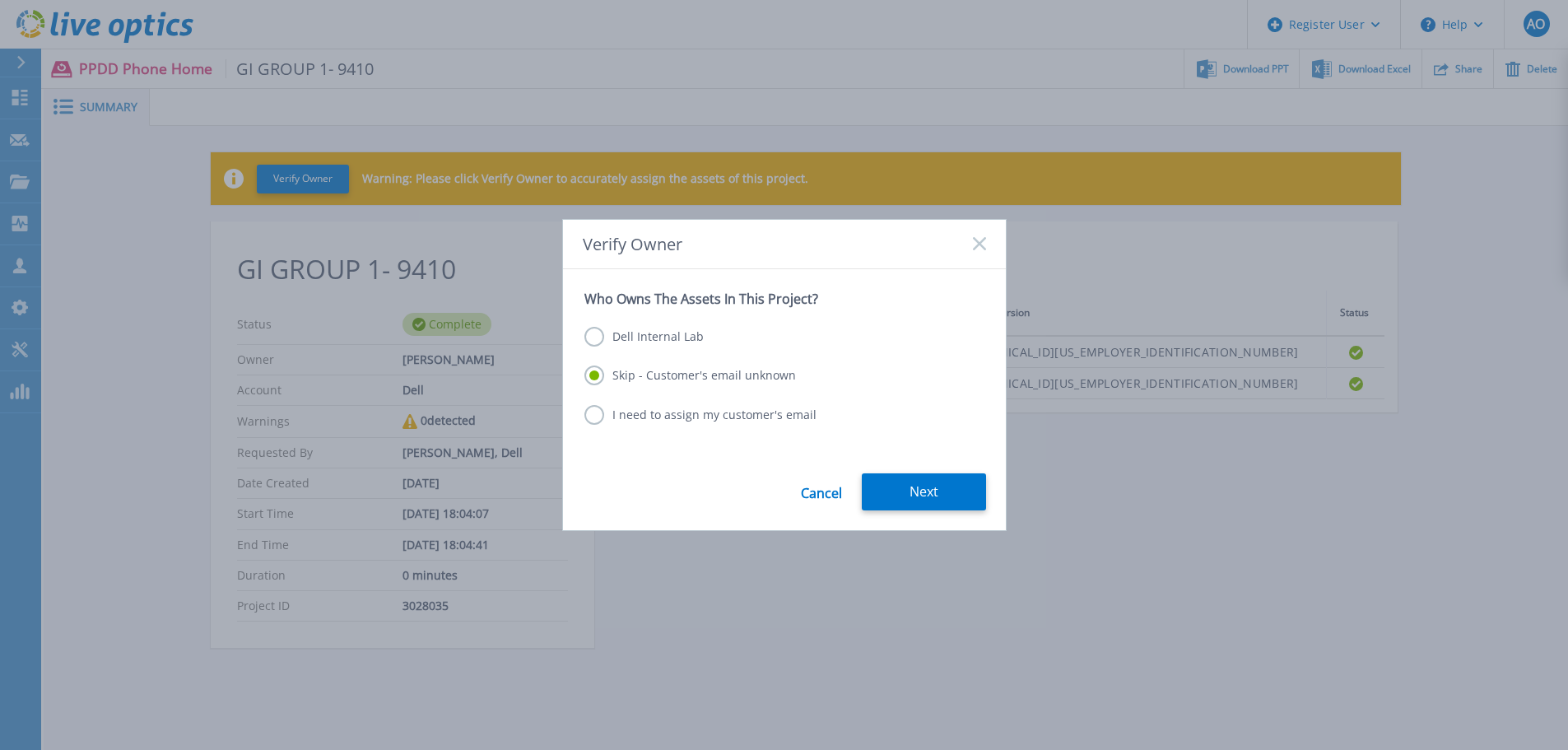
click at [829, 495] on link "Cancel" at bounding box center [821, 492] width 41 height 37
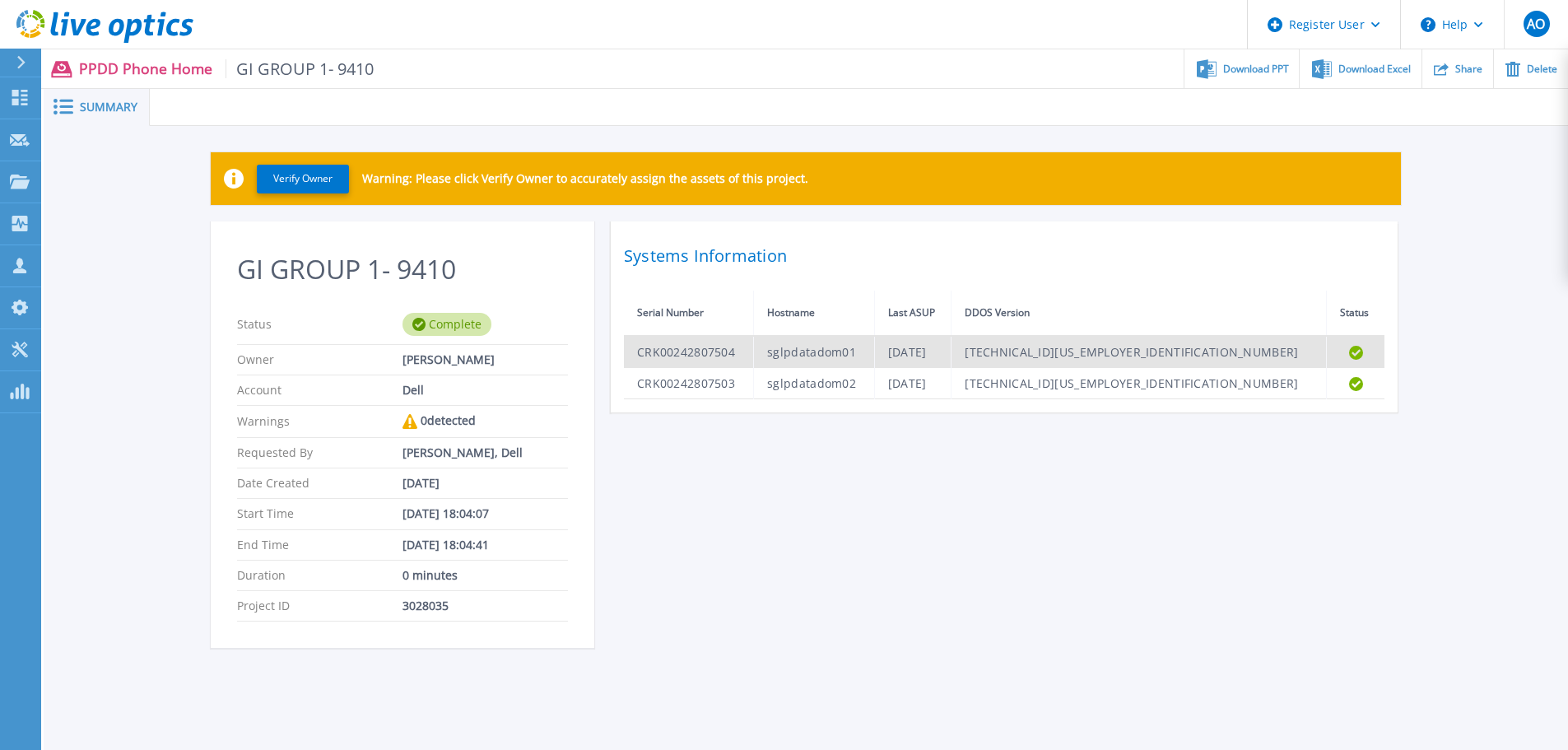
click at [1248, 359] on td "8.1.0.10-1127744" at bounding box center [1138, 351] width 375 height 32
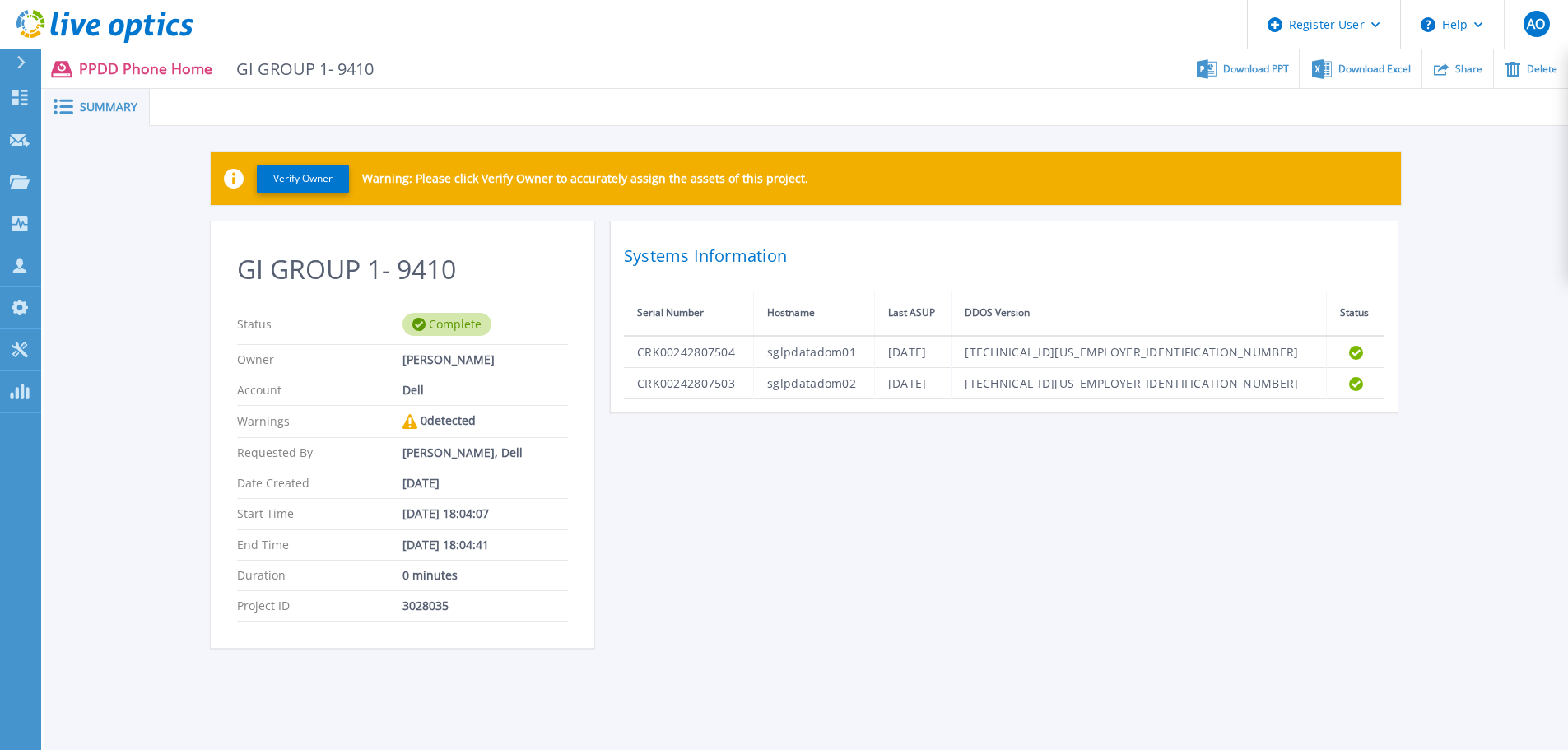
click at [231, 178] on icon at bounding box center [233, 178] width 19 height 19
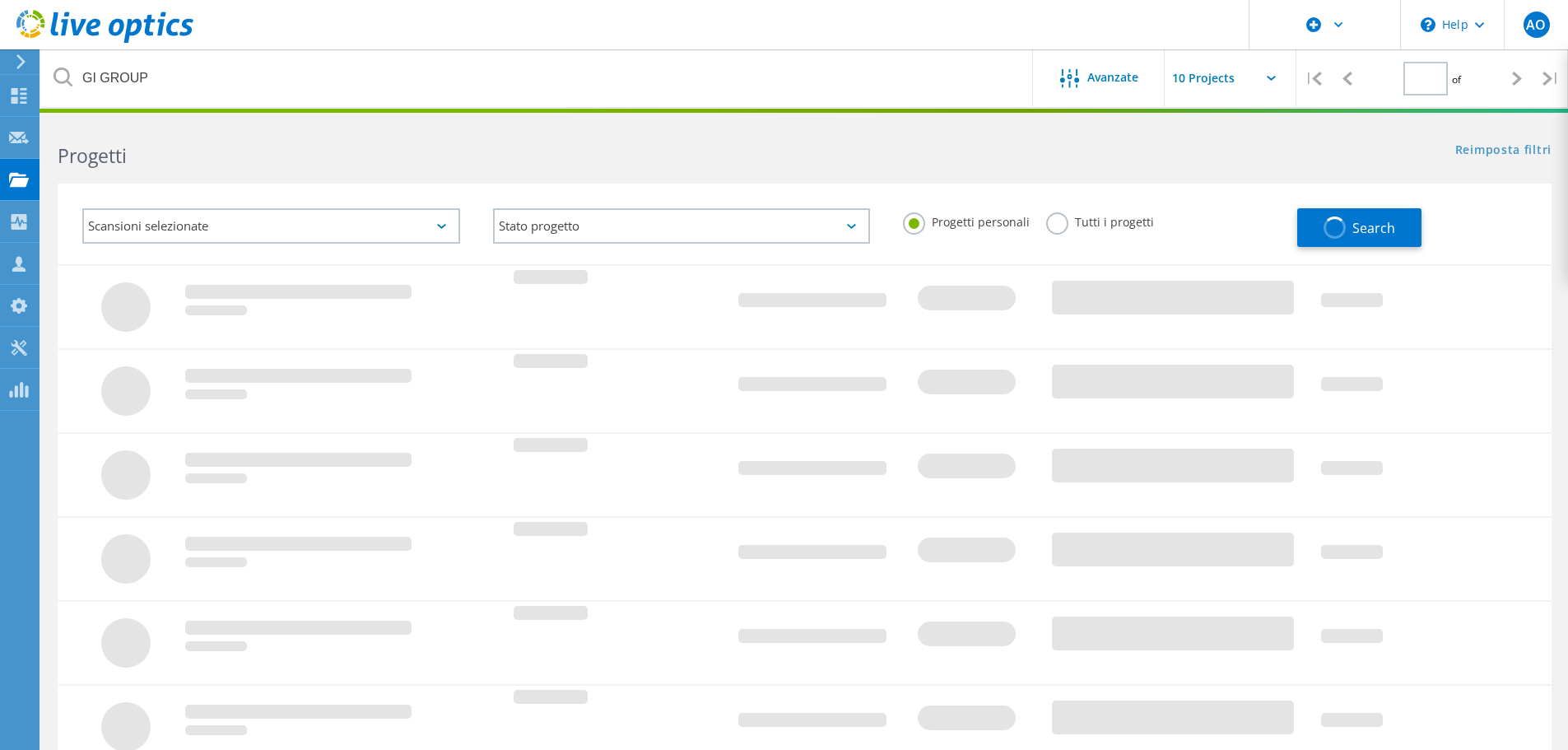
type input "1"
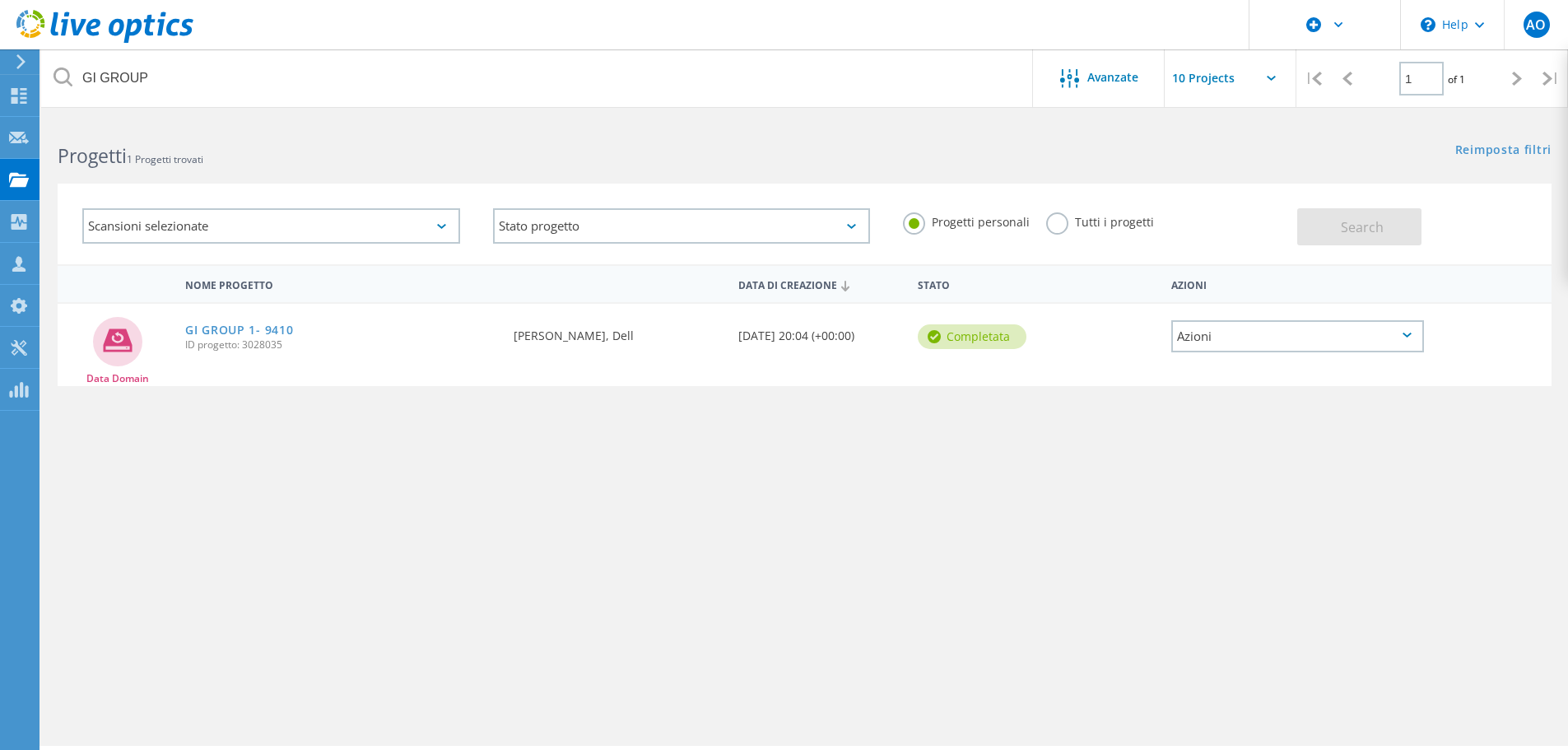
click at [1408, 328] on div "Azioni" at bounding box center [1297, 335] width 252 height 32
click at [1244, 311] on div "Dettagli progetto" at bounding box center [1297, 310] width 250 height 25
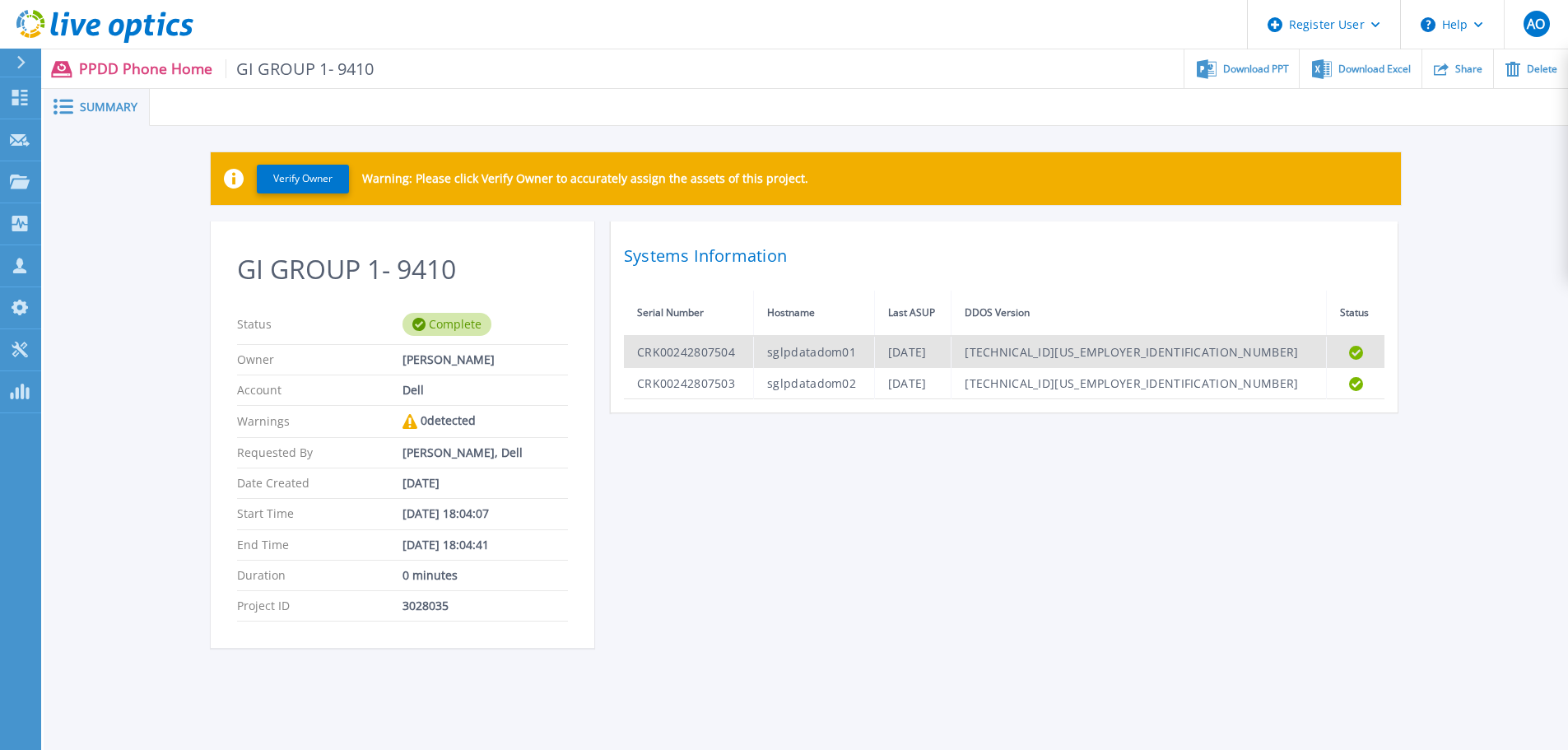
click at [699, 356] on td "CRK00242807504" at bounding box center [688, 351] width 130 height 32
click at [731, 356] on td "CRK00242807504" at bounding box center [688, 351] width 130 height 32
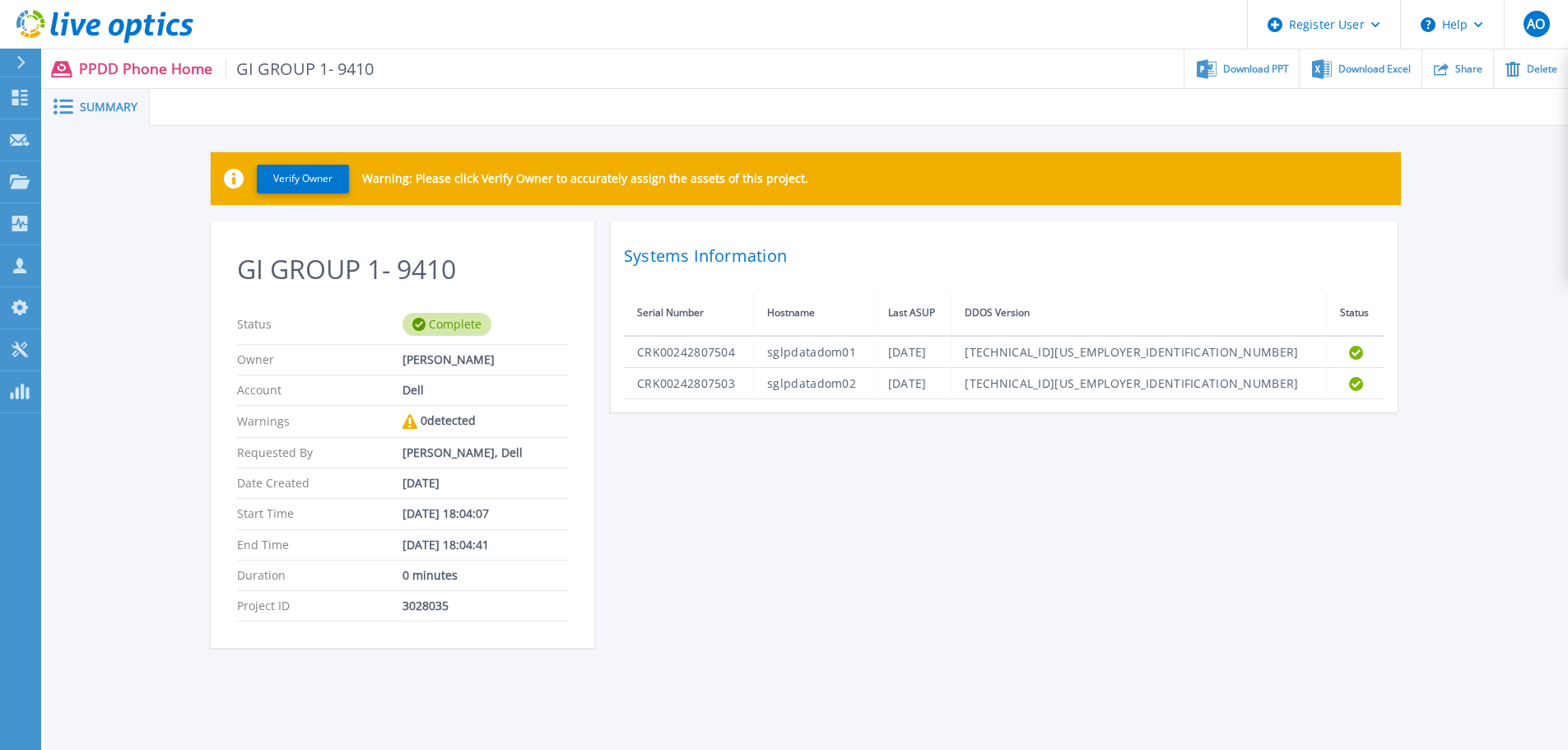
click at [66, 101] on rect at bounding box center [66, 100] width 14 height 3
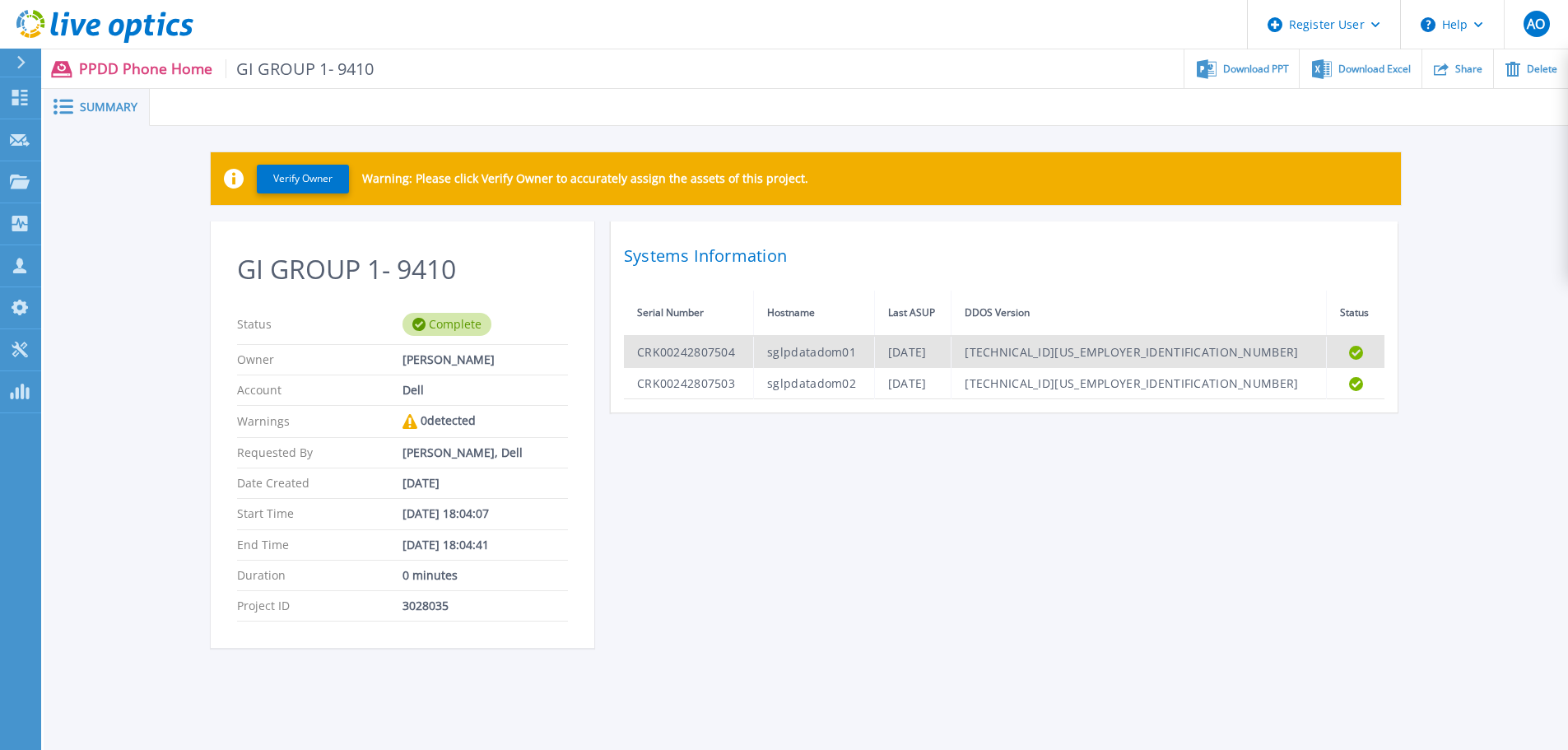
click at [1353, 353] on icon "Completed" at bounding box center [1356, 353] width 14 height 14
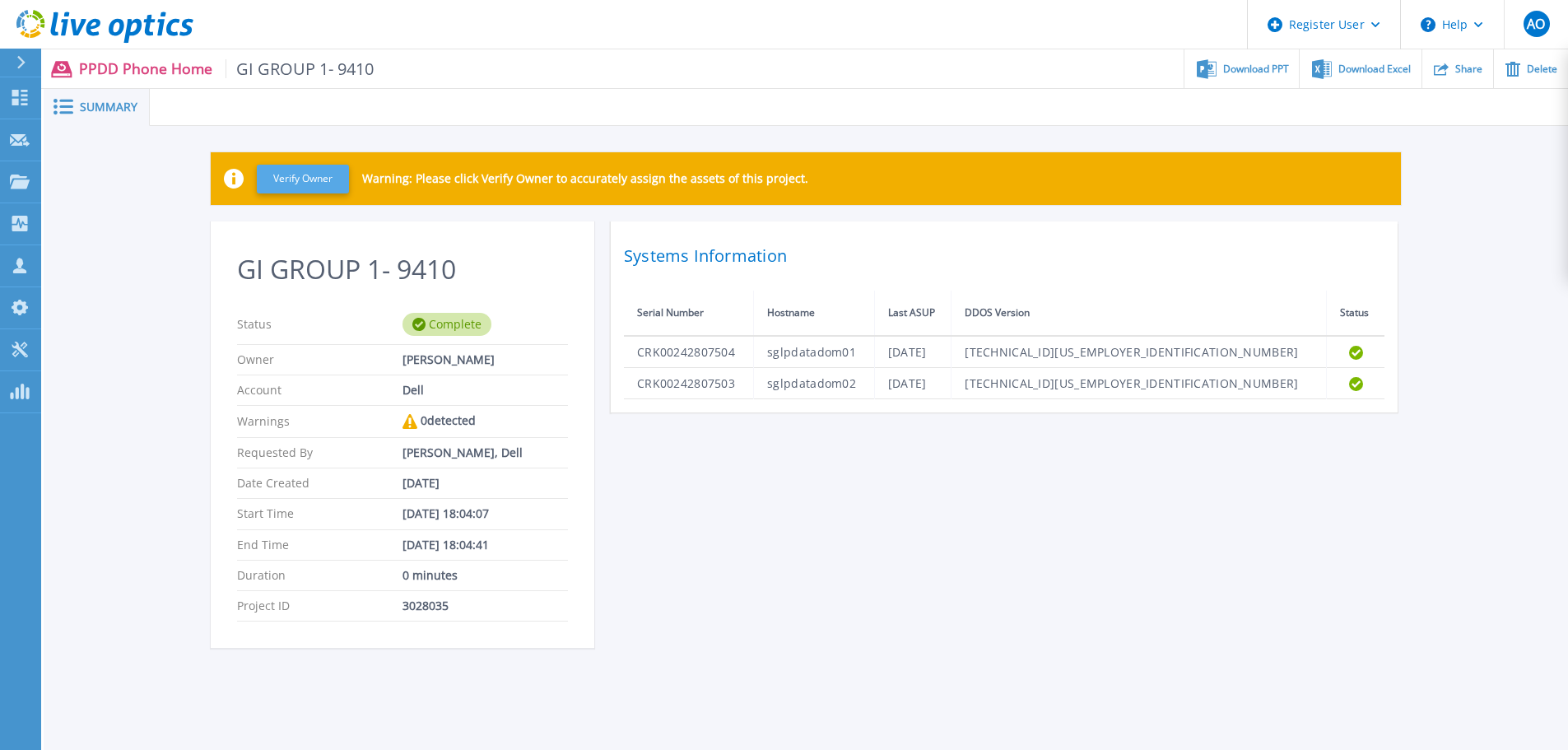
click at [307, 170] on button "Verify Owner" at bounding box center [303, 179] width 93 height 29
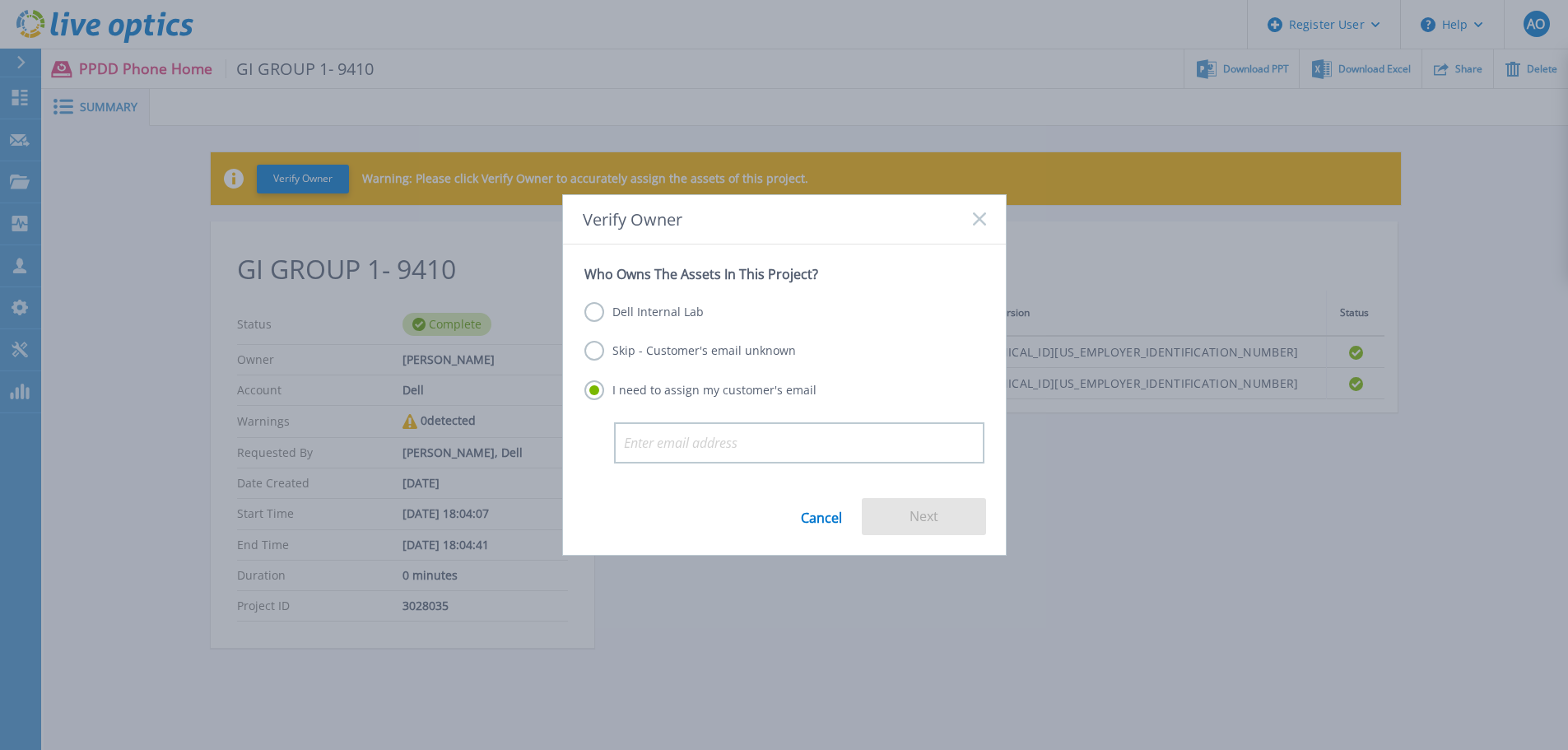
click at [595, 355] on label "Skip - Customer's email unknown" at bounding box center [690, 351] width 212 height 19
click at [0, 0] on input "Skip - Customer's email unknown" at bounding box center [0, 0] width 0 height 0
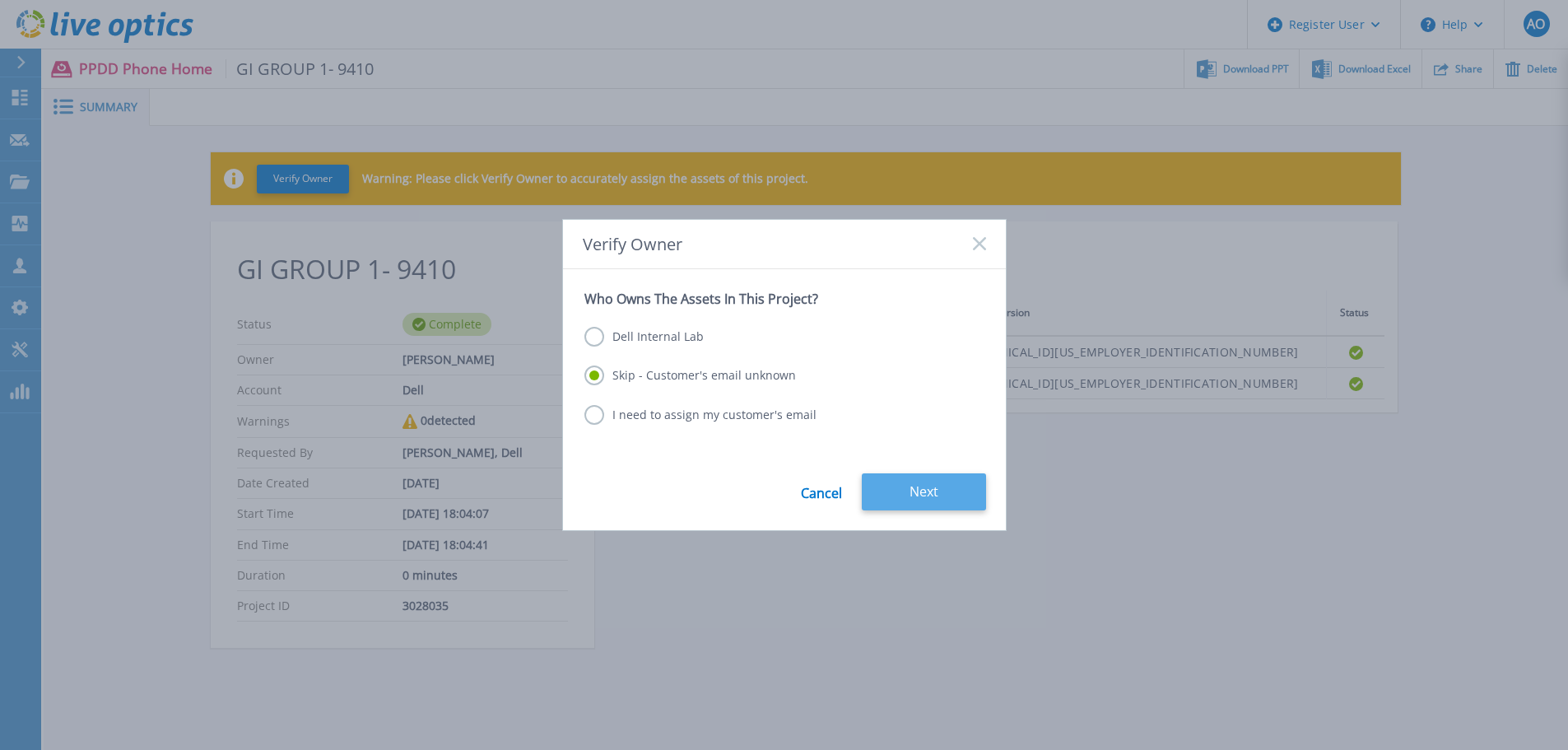
click at [936, 487] on button "Next" at bounding box center [923, 492] width 124 height 37
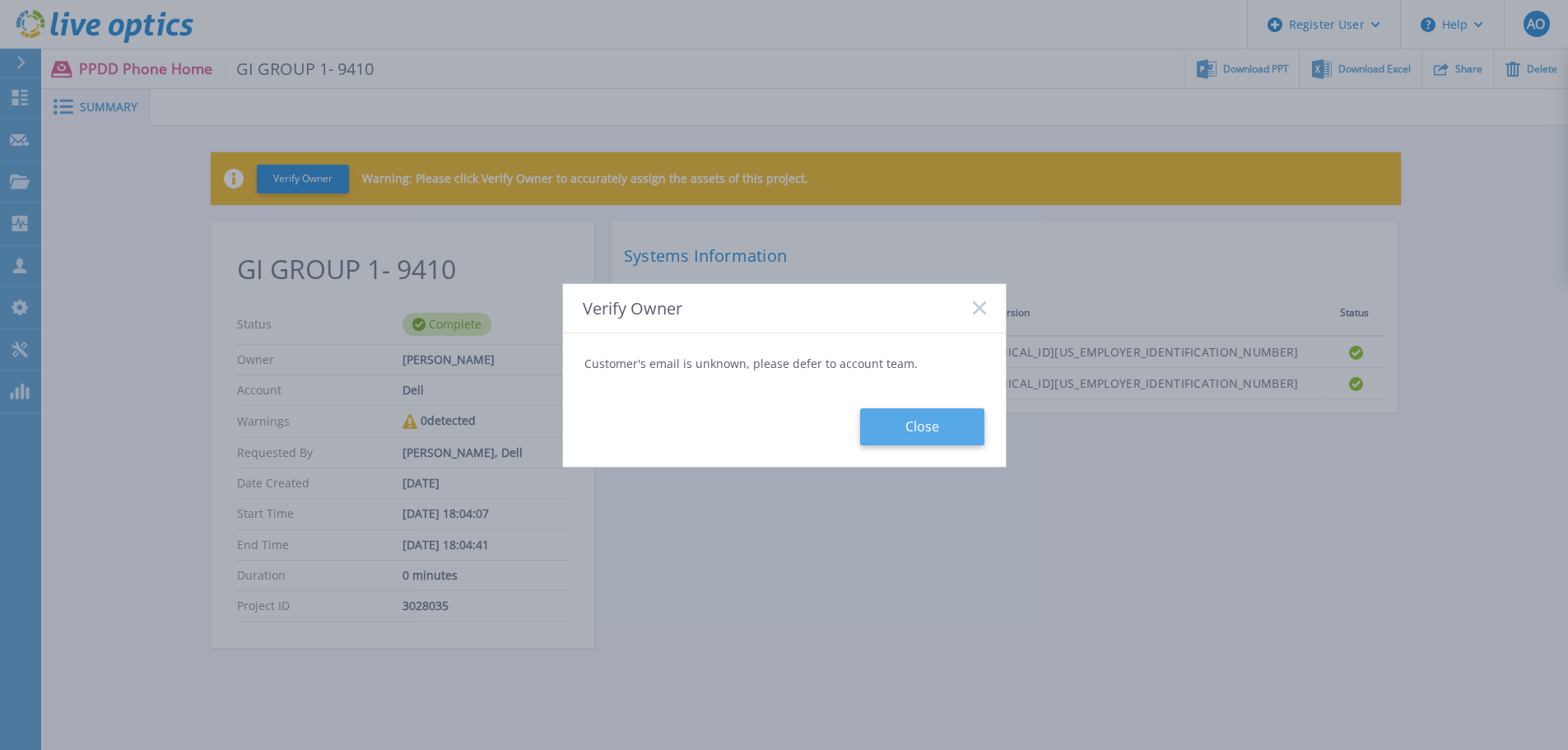
click at [941, 426] on button "Close" at bounding box center [922, 427] width 124 height 37
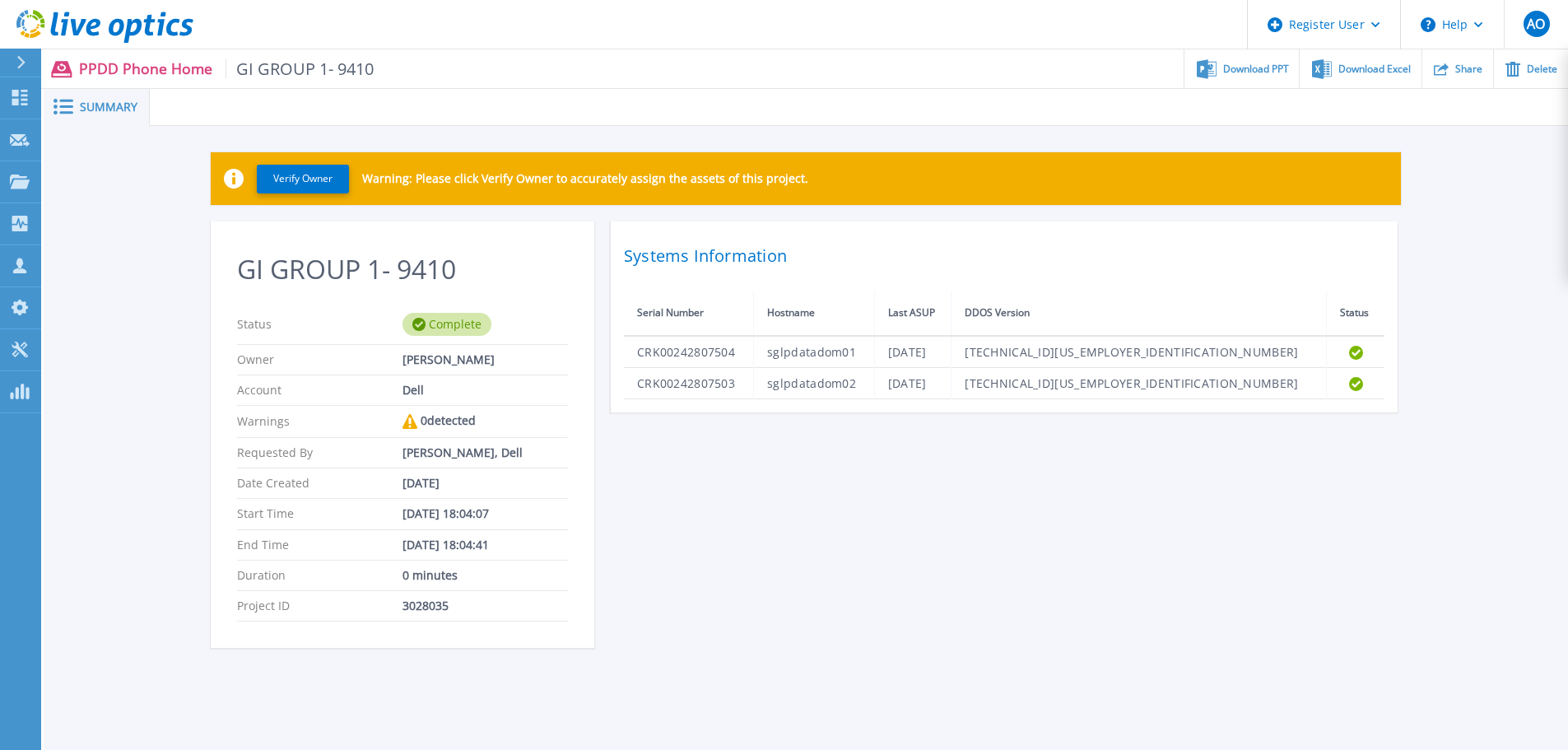
drag, startPoint x: 303, startPoint y: 174, endPoint x: 217, endPoint y: 177, distance: 86.1
click at [217, 177] on div "Verify Owner Warning: Please click Verify Owner to accurately assign the assets…" at bounding box center [806, 178] width 1190 height 53
click at [235, 174] on icon at bounding box center [233, 178] width 19 height 19
click at [66, 100] on rect at bounding box center [66, 100] width 14 height 3
click at [422, 574] on div "0 minutes" at bounding box center [486, 576] width 166 height 13
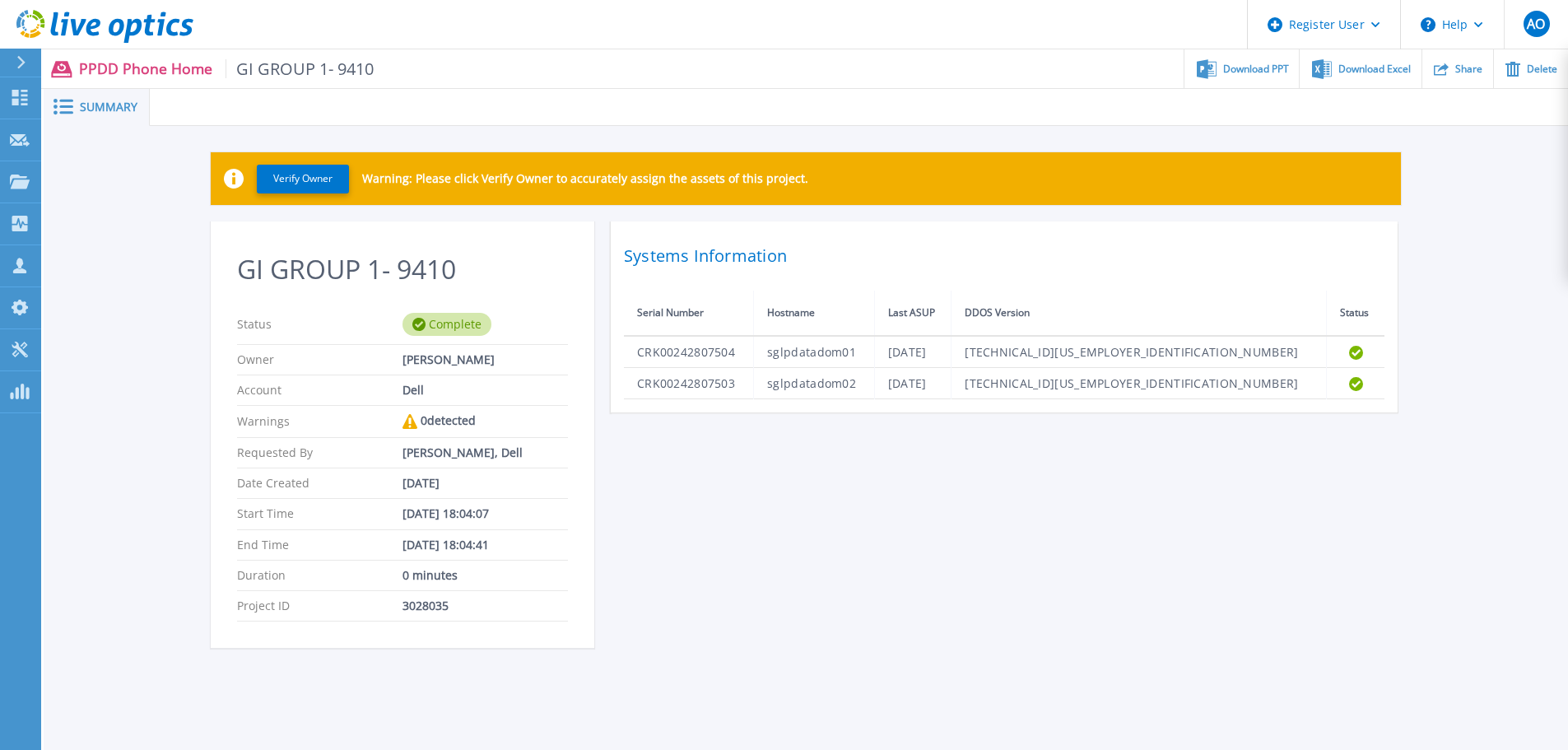
click at [417, 604] on div "3028035" at bounding box center [486, 606] width 166 height 13
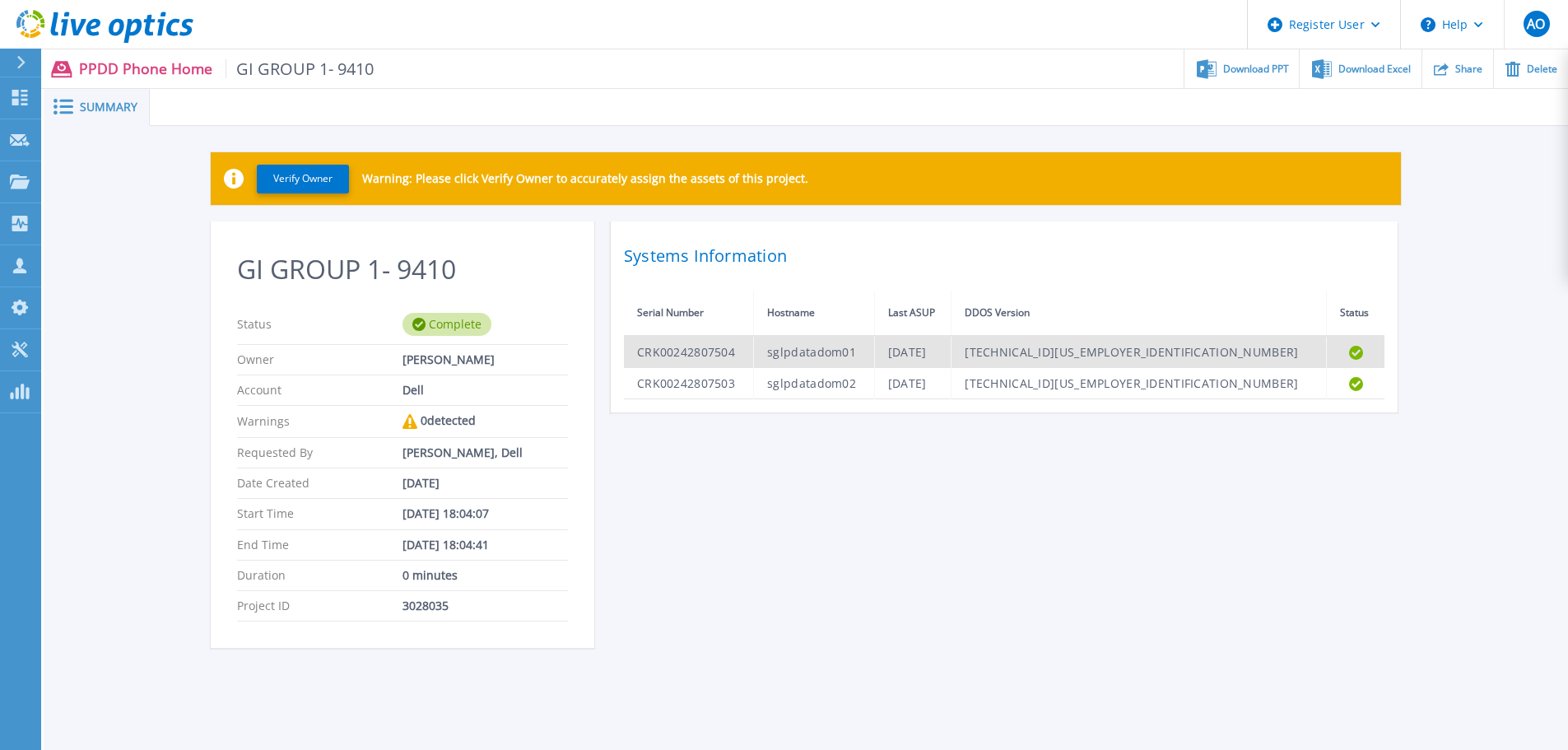
click at [717, 345] on td "CRK00242807504" at bounding box center [688, 351] width 130 height 32
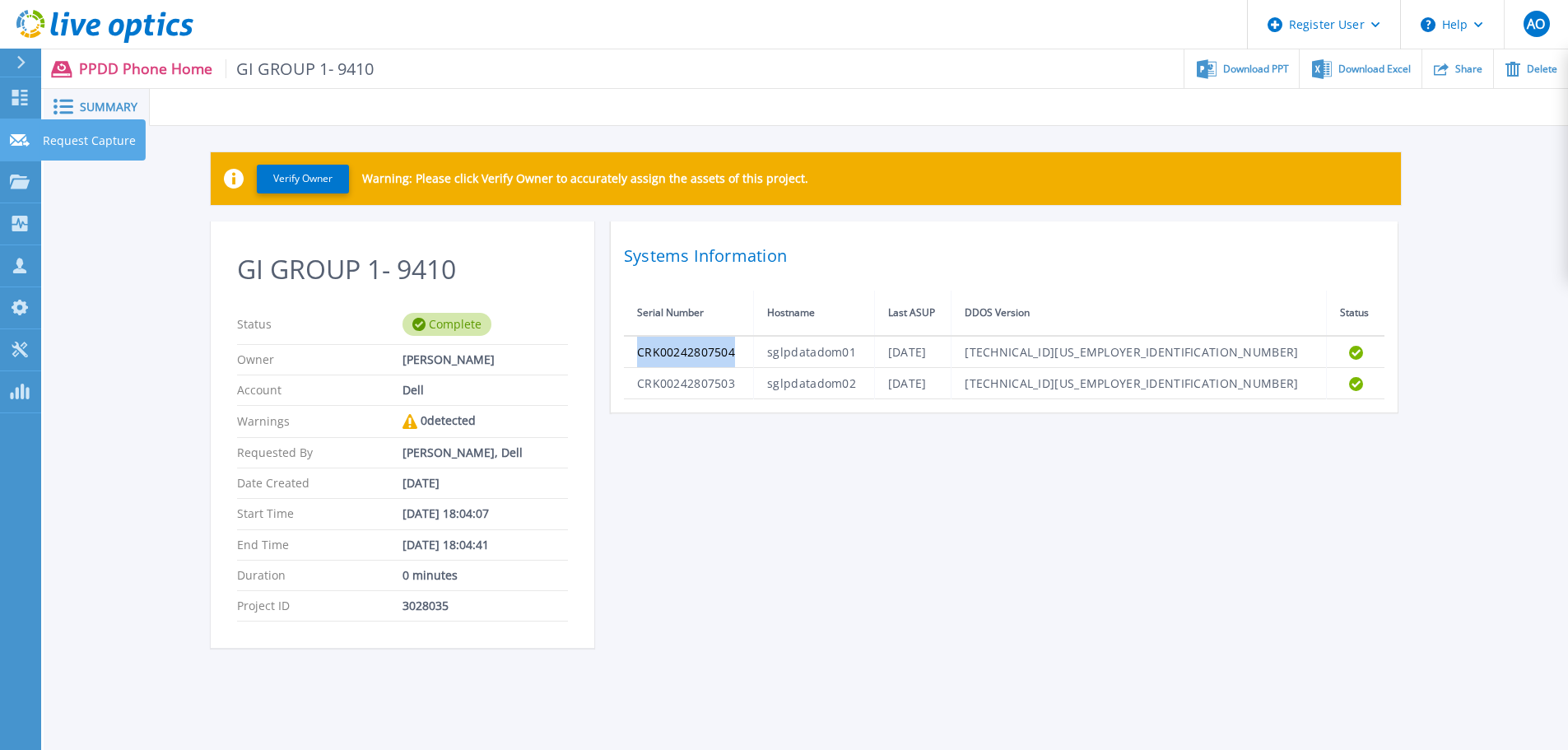
click at [19, 143] on icon at bounding box center [19, 140] width 19 height 13
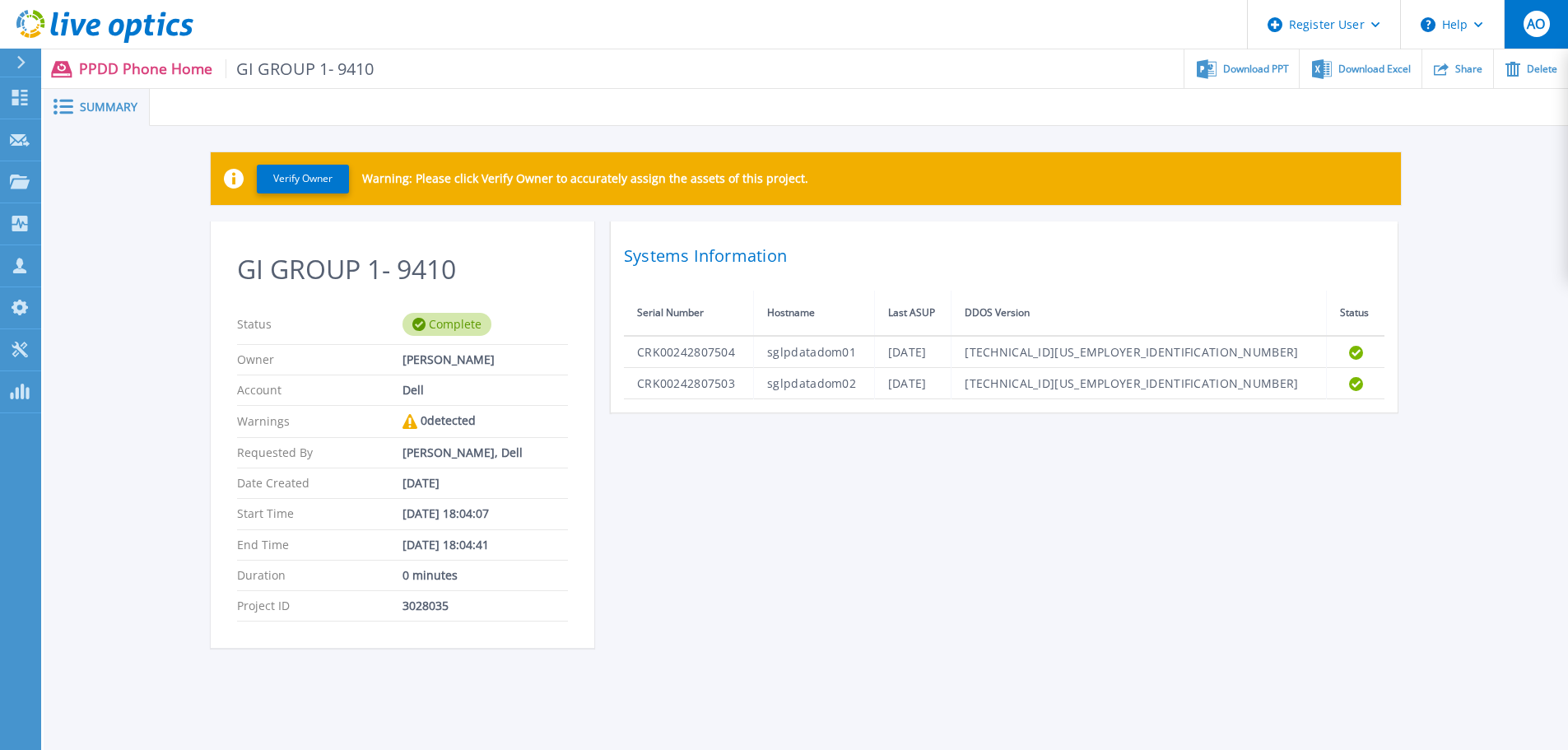
click at [1545, 28] on span "AO" at bounding box center [1535, 24] width 18 height 13
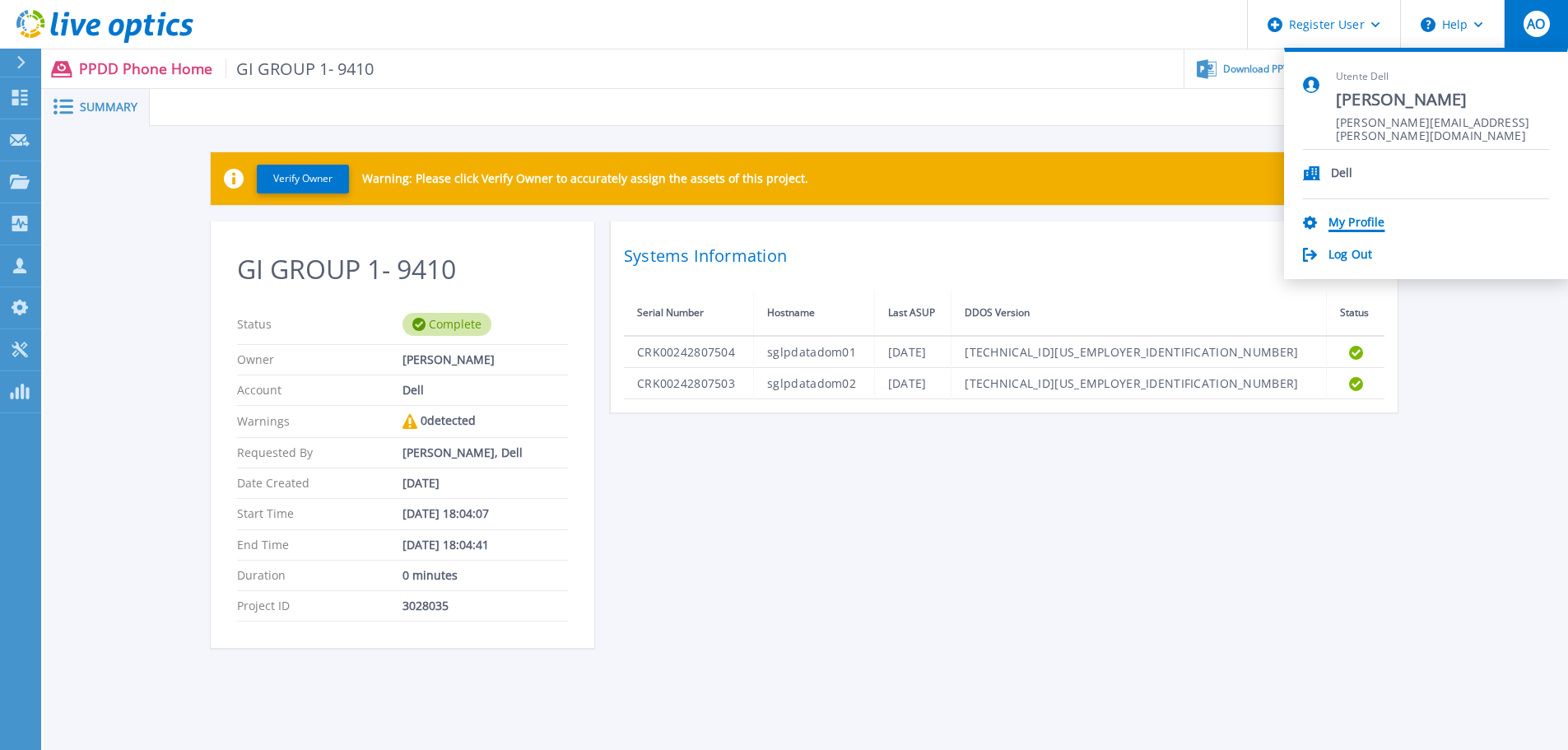
click at [1357, 223] on link "My Profile" at bounding box center [1357, 224] width 56 height 15
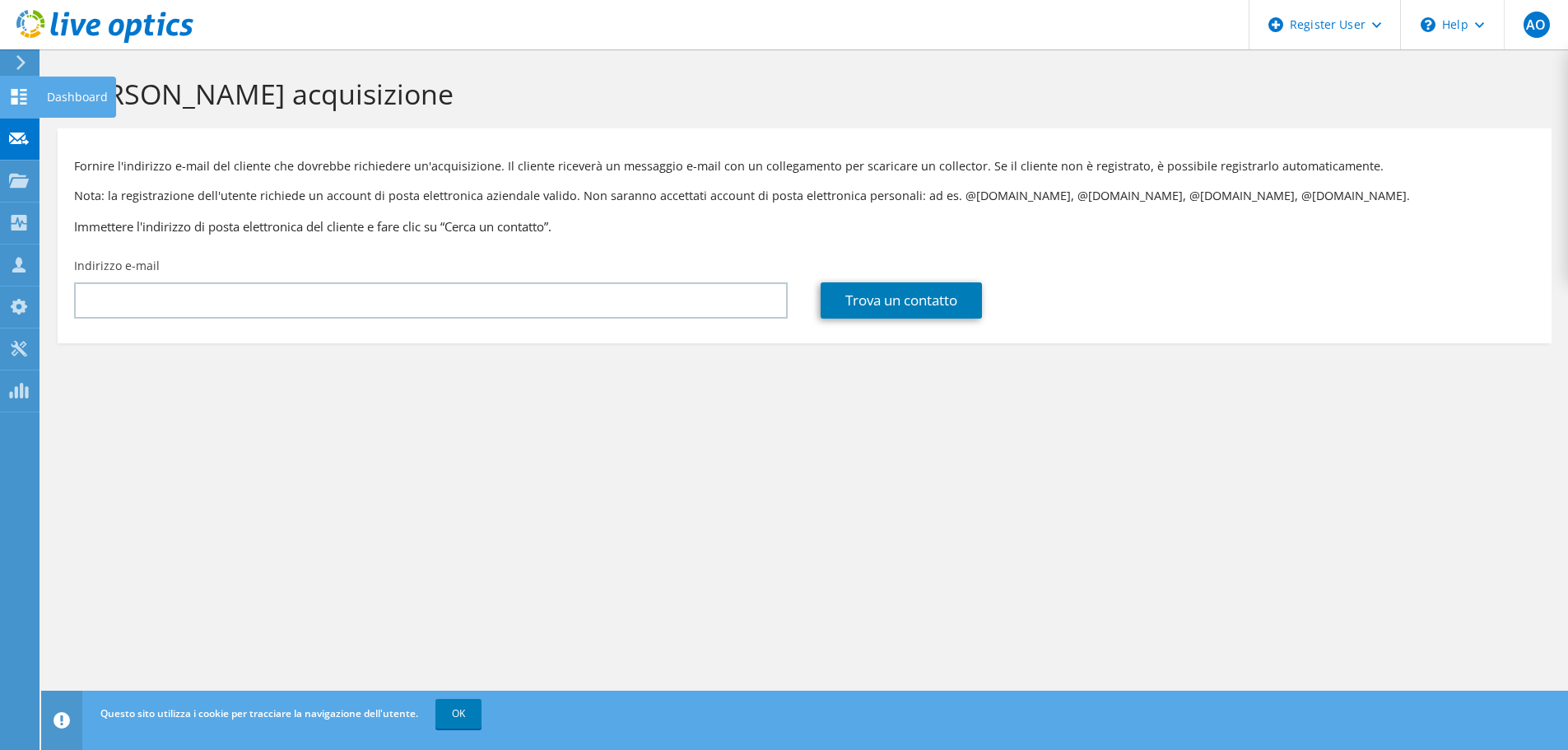
click at [28, 94] on icon at bounding box center [18, 96] width 19 height 15
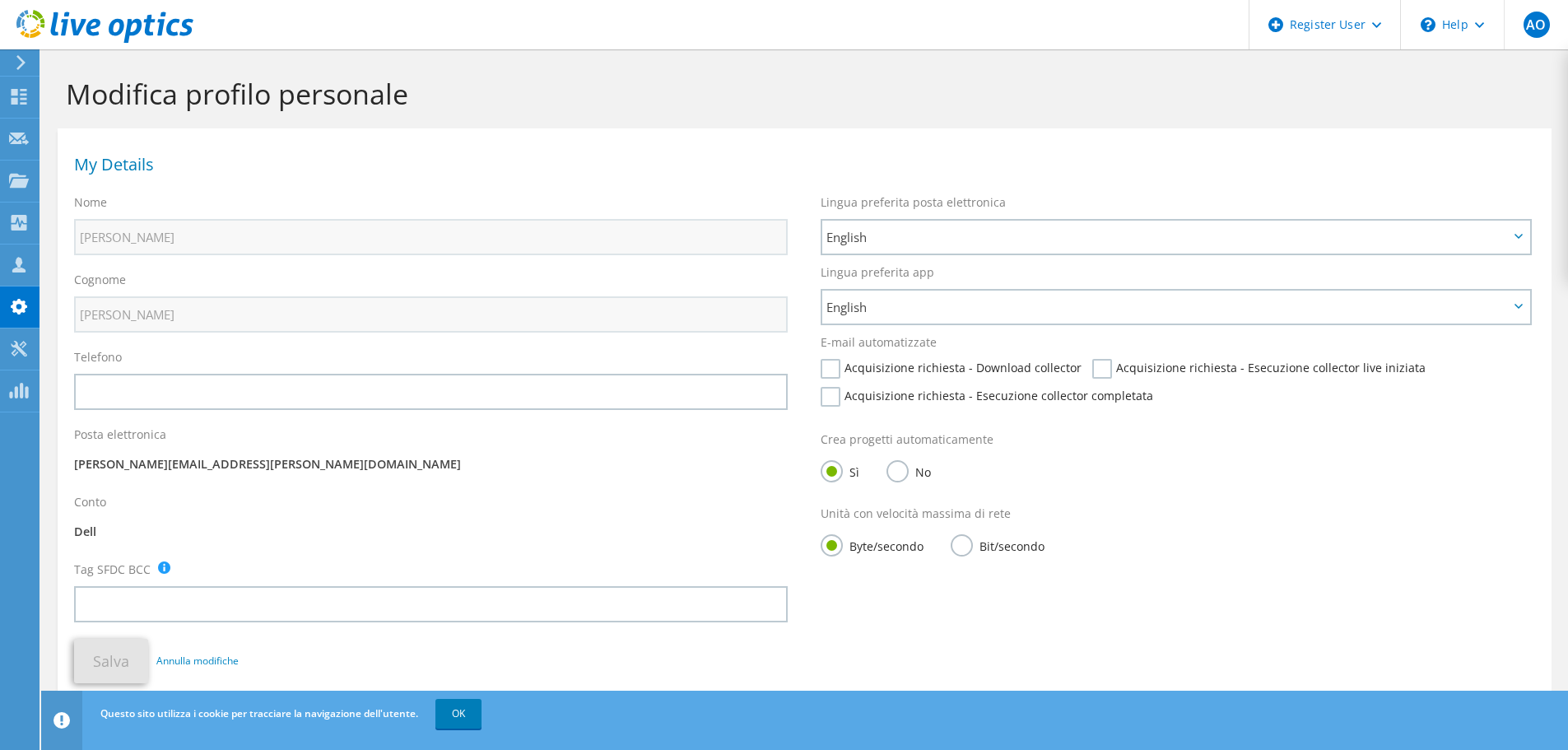
click at [36, 25] on icon at bounding box center [105, 26] width 177 height 34
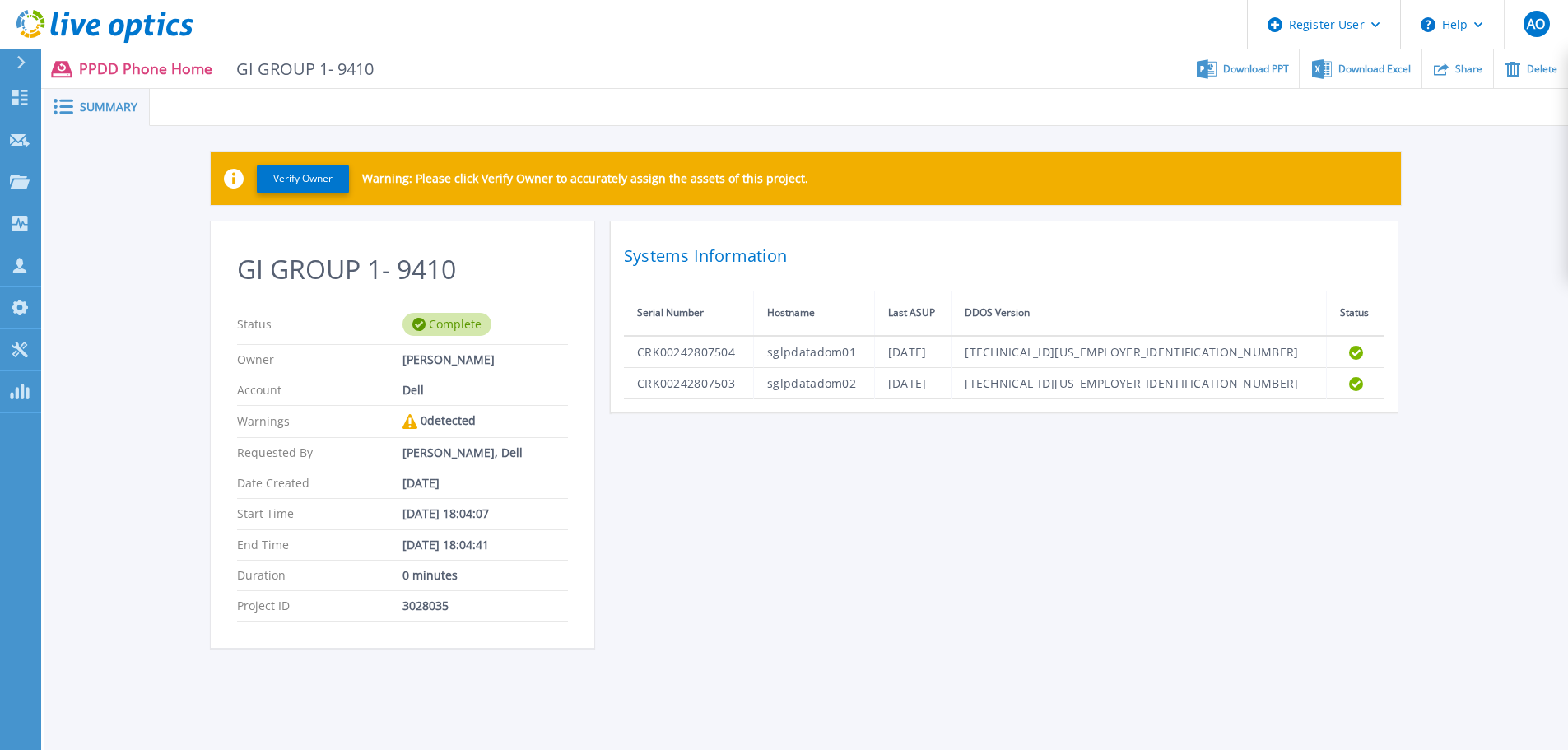
click at [70, 108] on rect at bounding box center [66, 106] width 14 height 3
click at [22, 104] on icon at bounding box center [20, 97] width 15 height 15
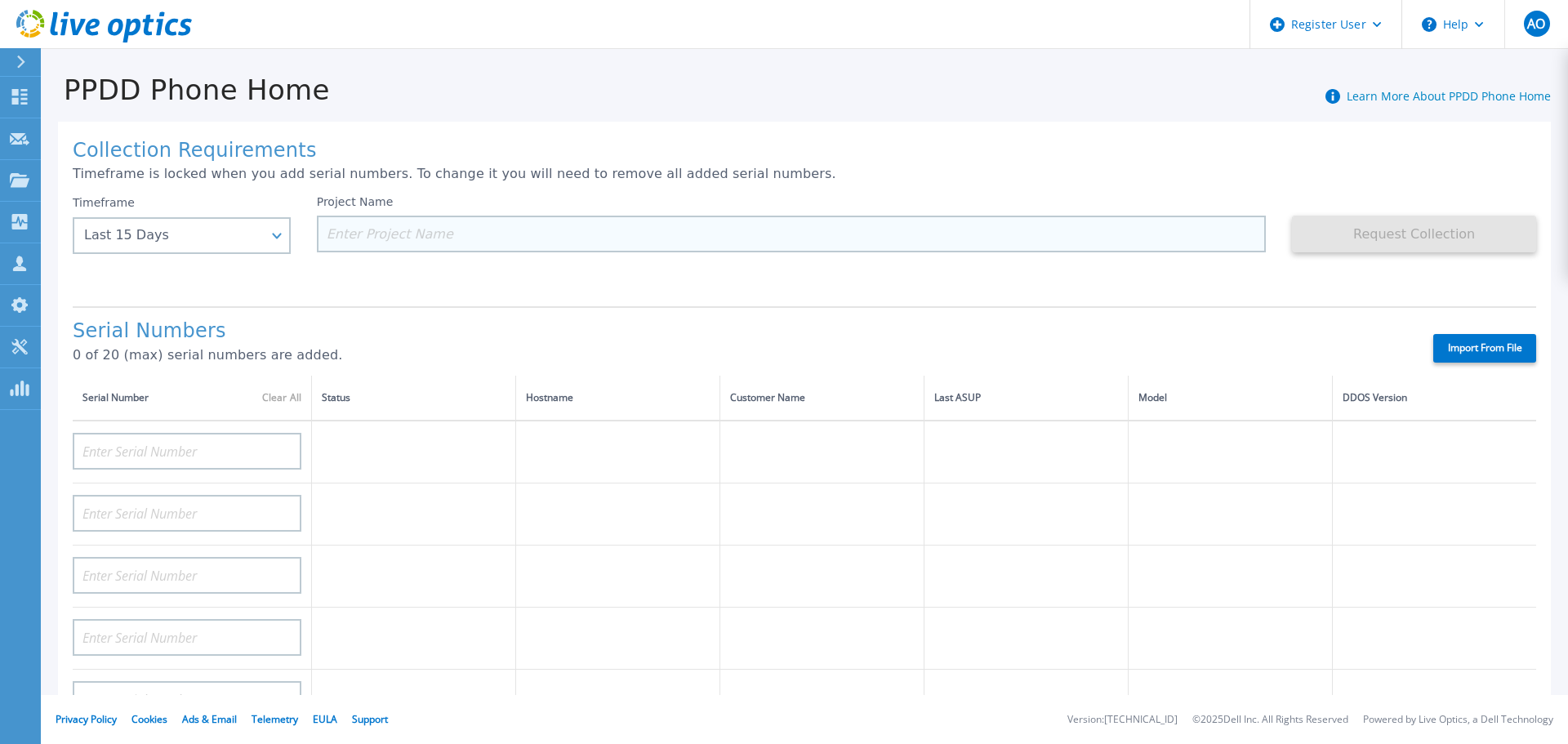
click at [344, 234] on input at bounding box center [791, 233] width 949 height 36
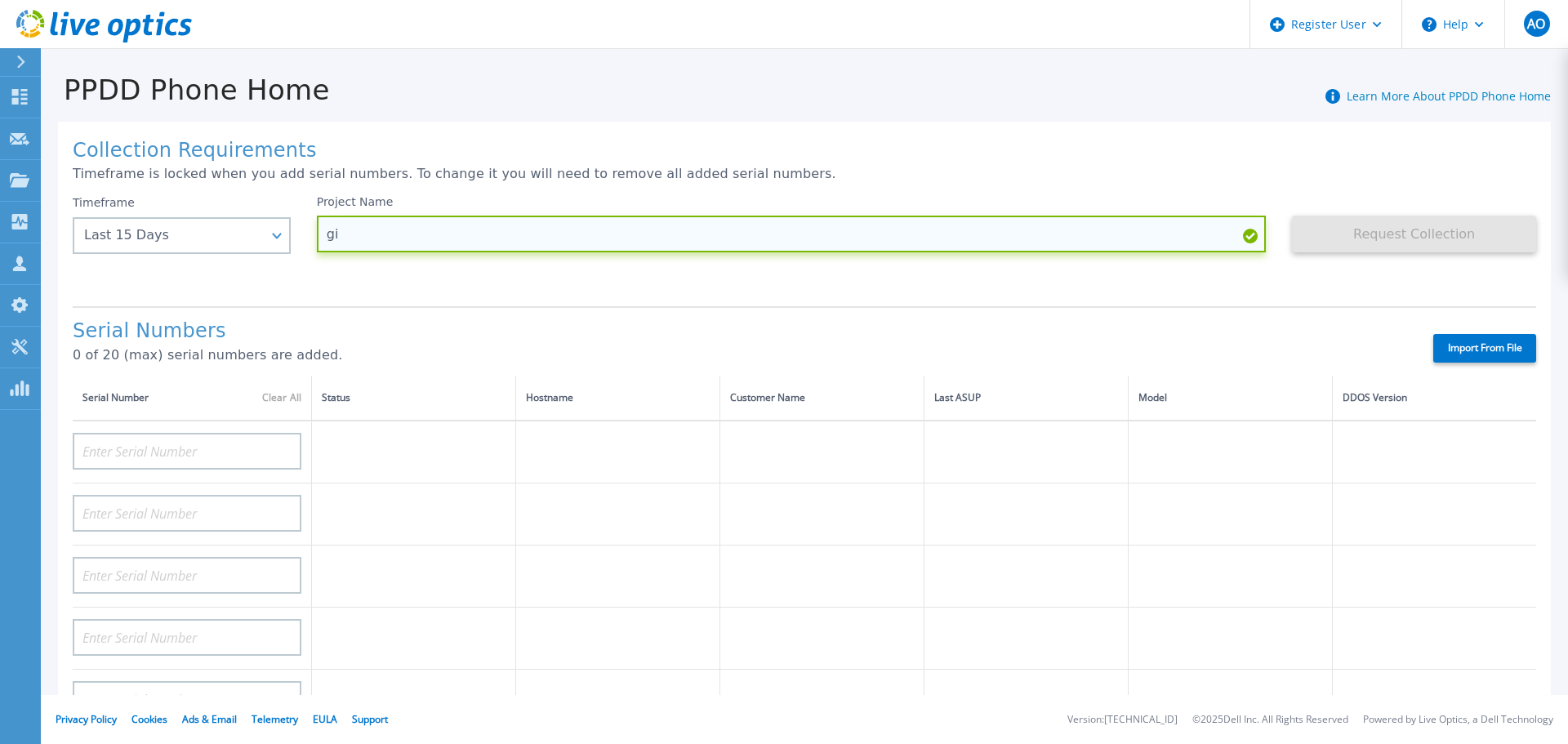
type input "g"
type input "GI GROUP"
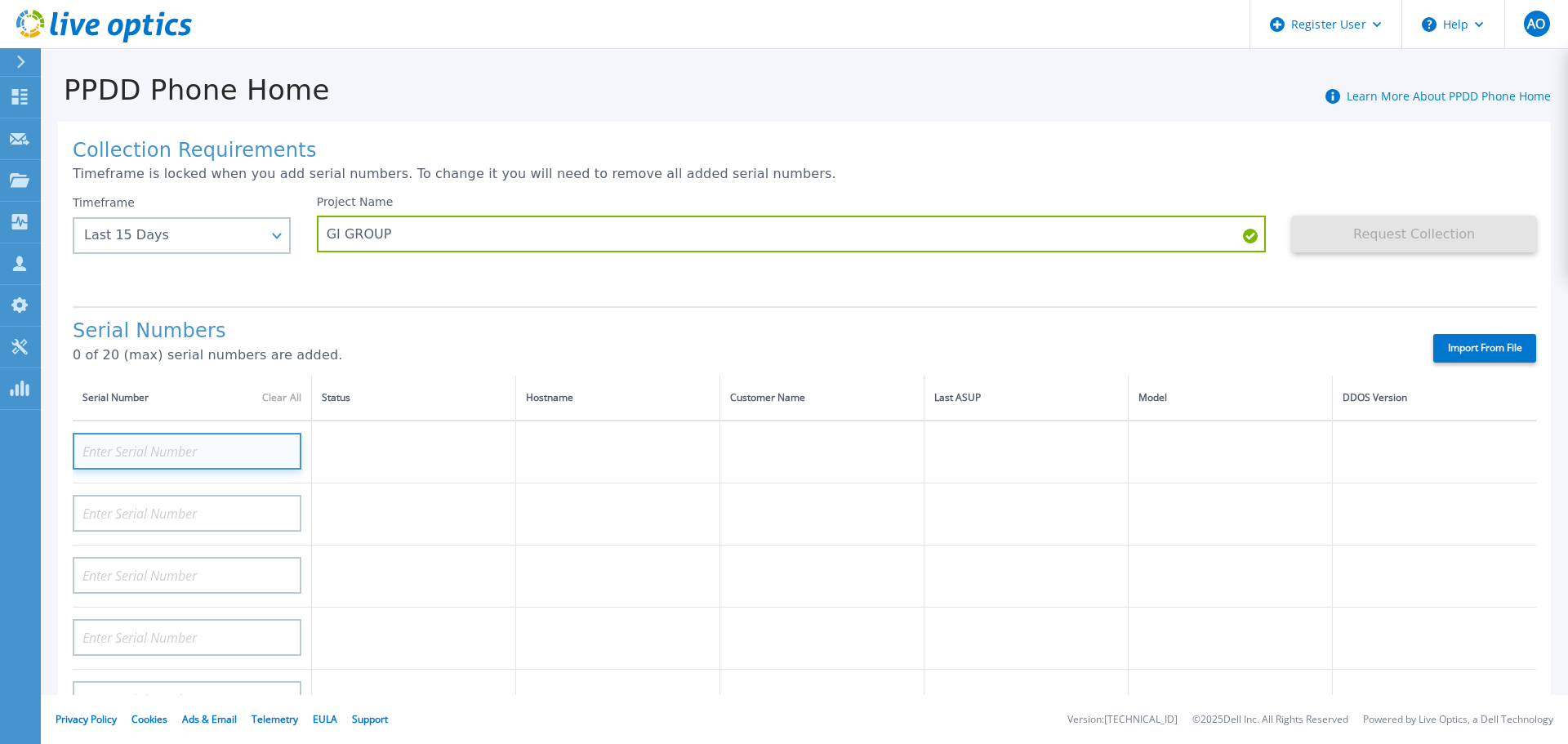
click at [168, 438] on input at bounding box center [186, 451] width 229 height 36
paste input "CRK00242807503"
type input "CRK00242807503"
click at [170, 490] on div at bounding box center [186, 508] width 229 height 48
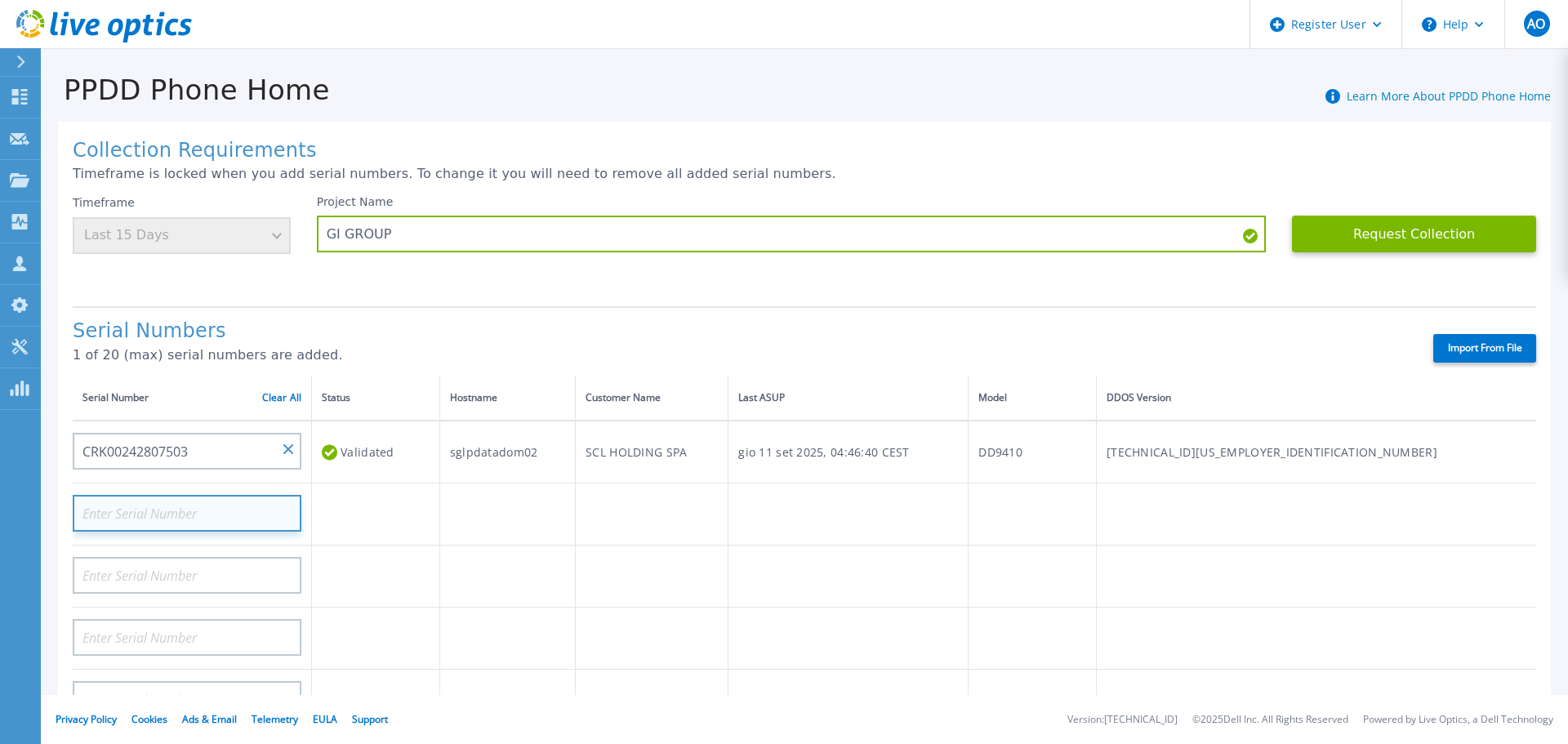
click at [171, 506] on input at bounding box center [186, 514] width 229 height 36
paste input "CRK00242807504"
type input "CRK00242807504"
click at [359, 526] on td at bounding box center [376, 514] width 128 height 62
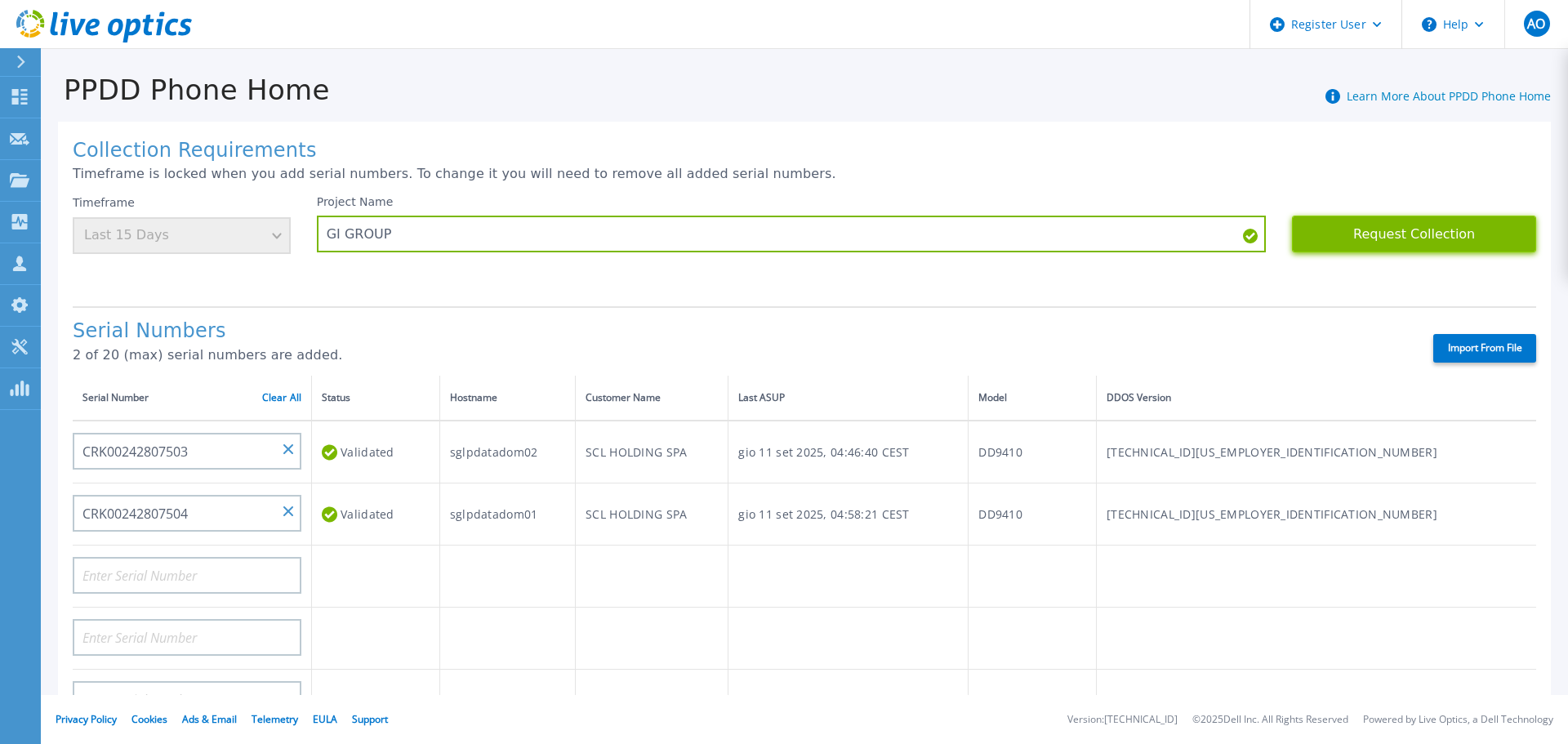
click at [1389, 226] on button "Request Collection" at bounding box center [1413, 233] width 244 height 36
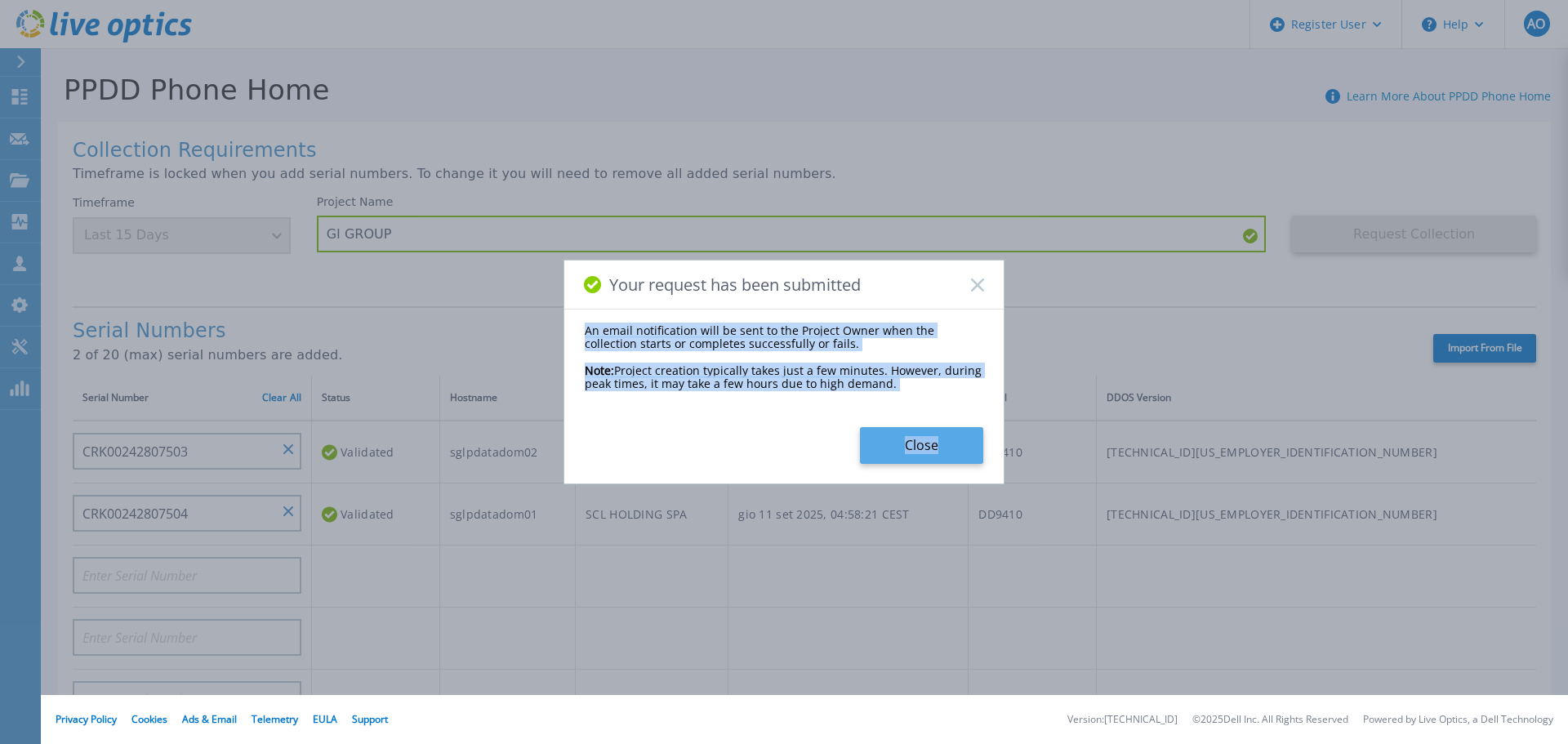
drag, startPoint x: 977, startPoint y: 279, endPoint x: 969, endPoint y: 445, distance: 166.2
click at [969, 445] on div "Your request has been submitted An email notification will be sent to the Proje…" at bounding box center [783, 372] width 441 height 224
click at [960, 447] on button "Close" at bounding box center [921, 446] width 123 height 36
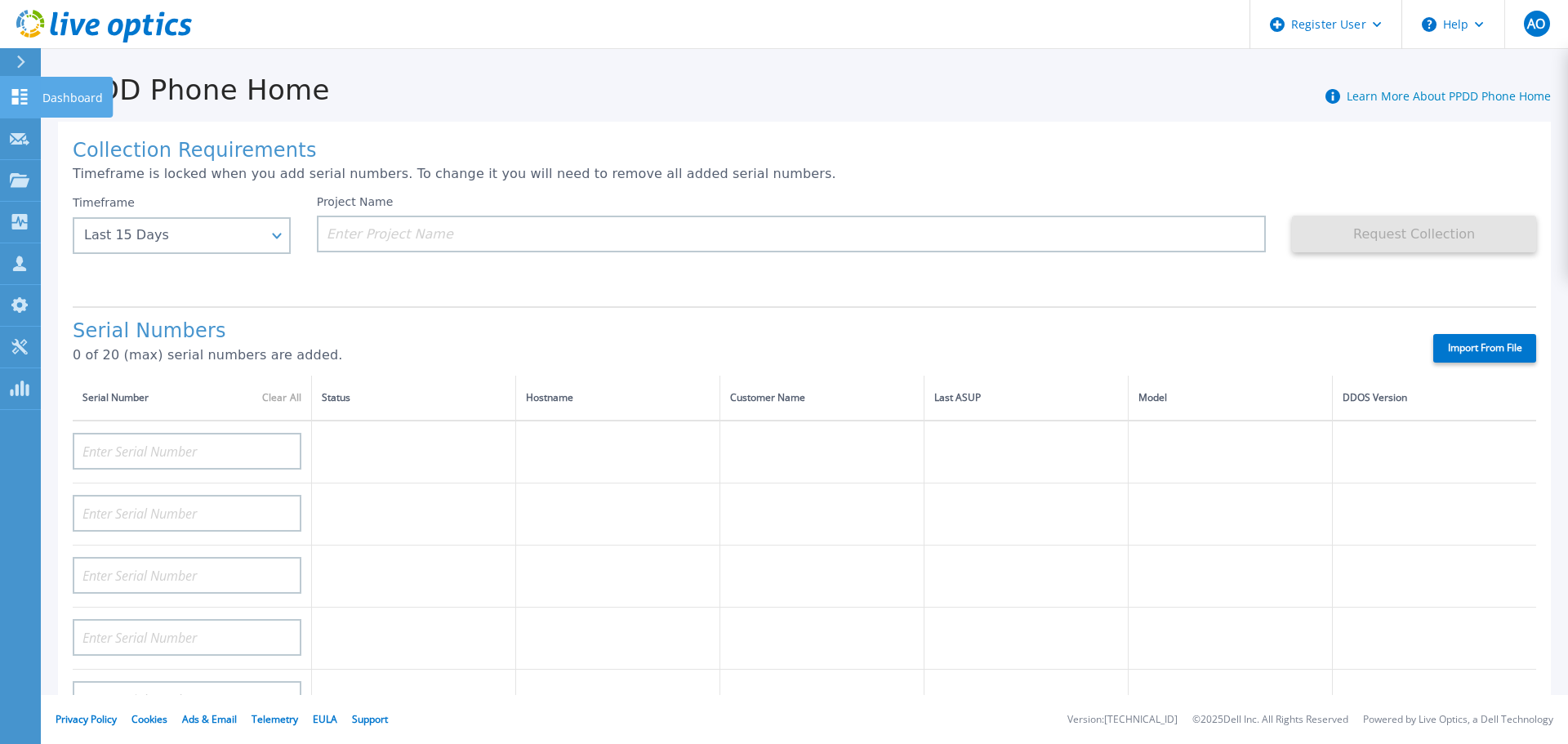
click at [16, 95] on icon at bounding box center [20, 97] width 15 height 15
